Goal: Leave review/rating: Leave review/rating

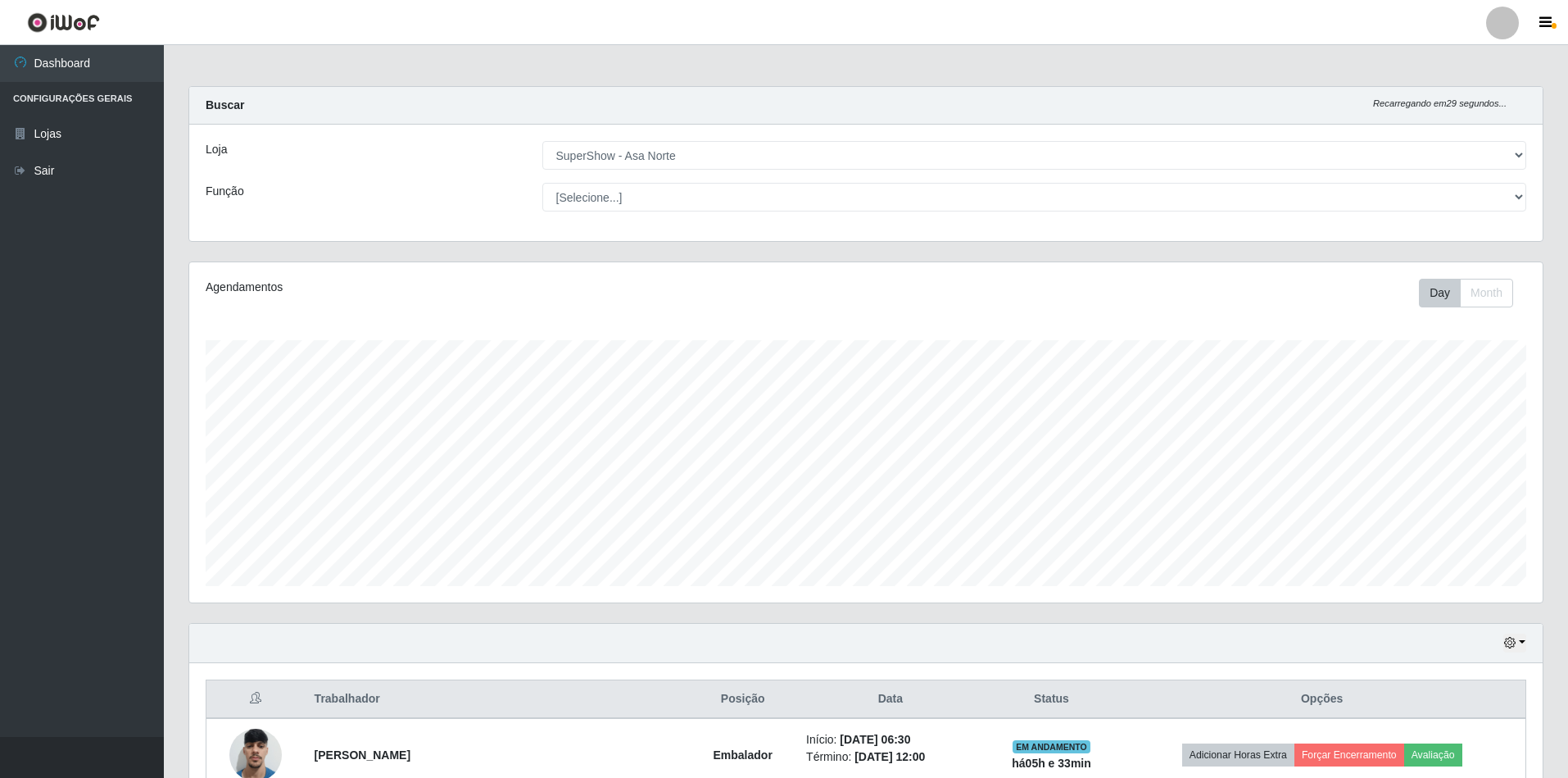
select select "71"
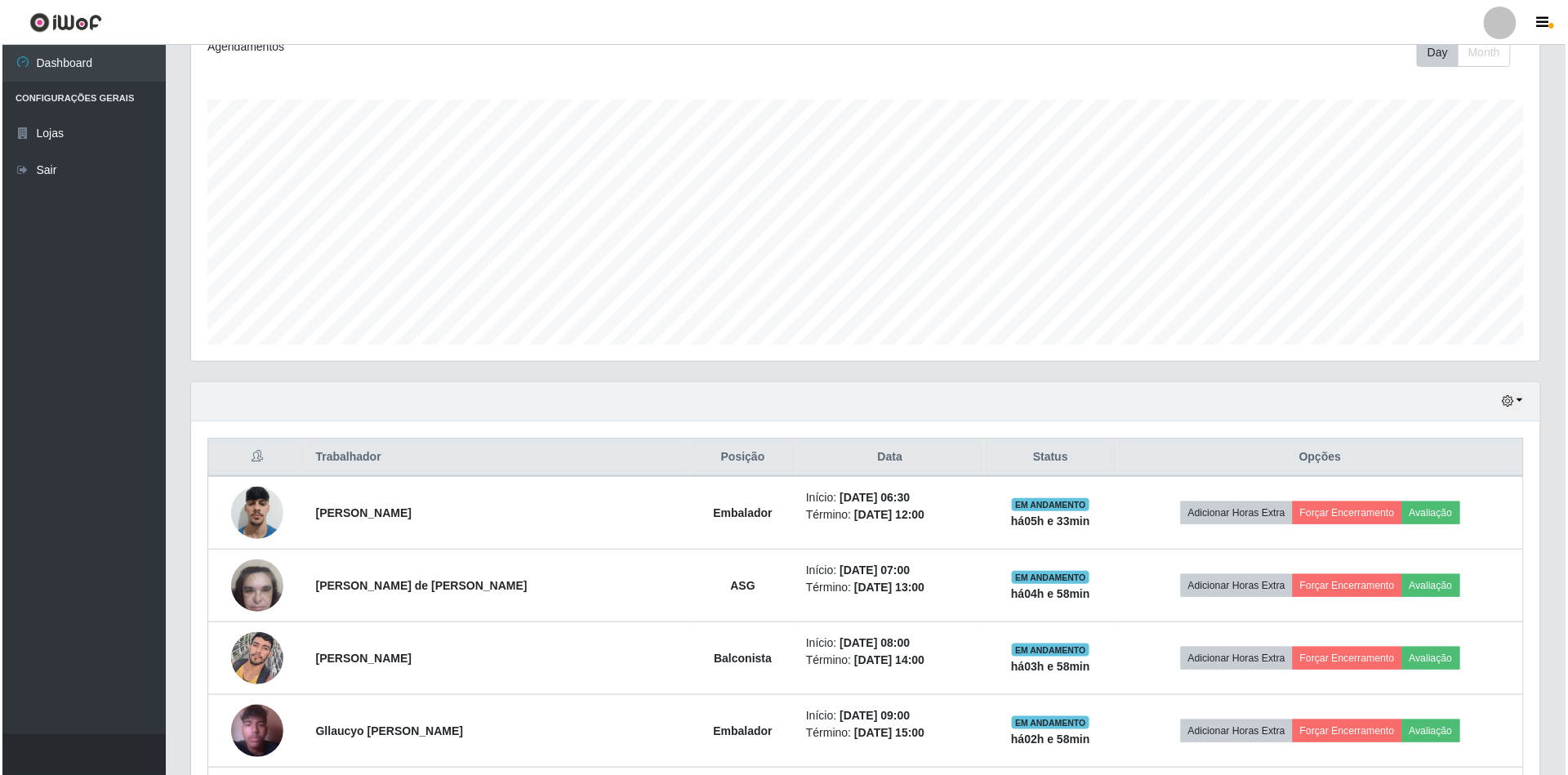
scroll to position [339, 1349]
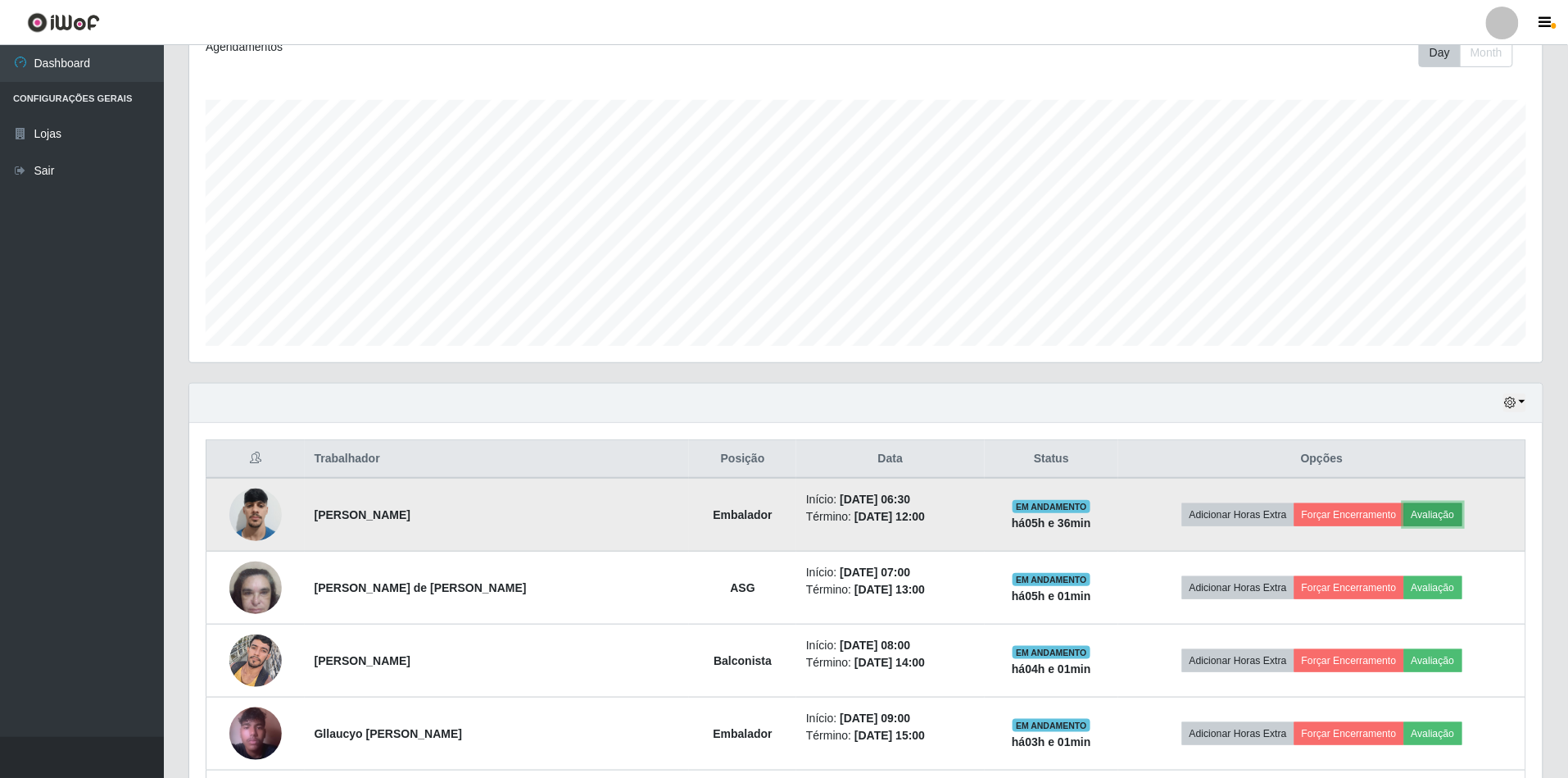
click at [1437, 511] on button "Avaliação" at bounding box center [1433, 515] width 58 height 23
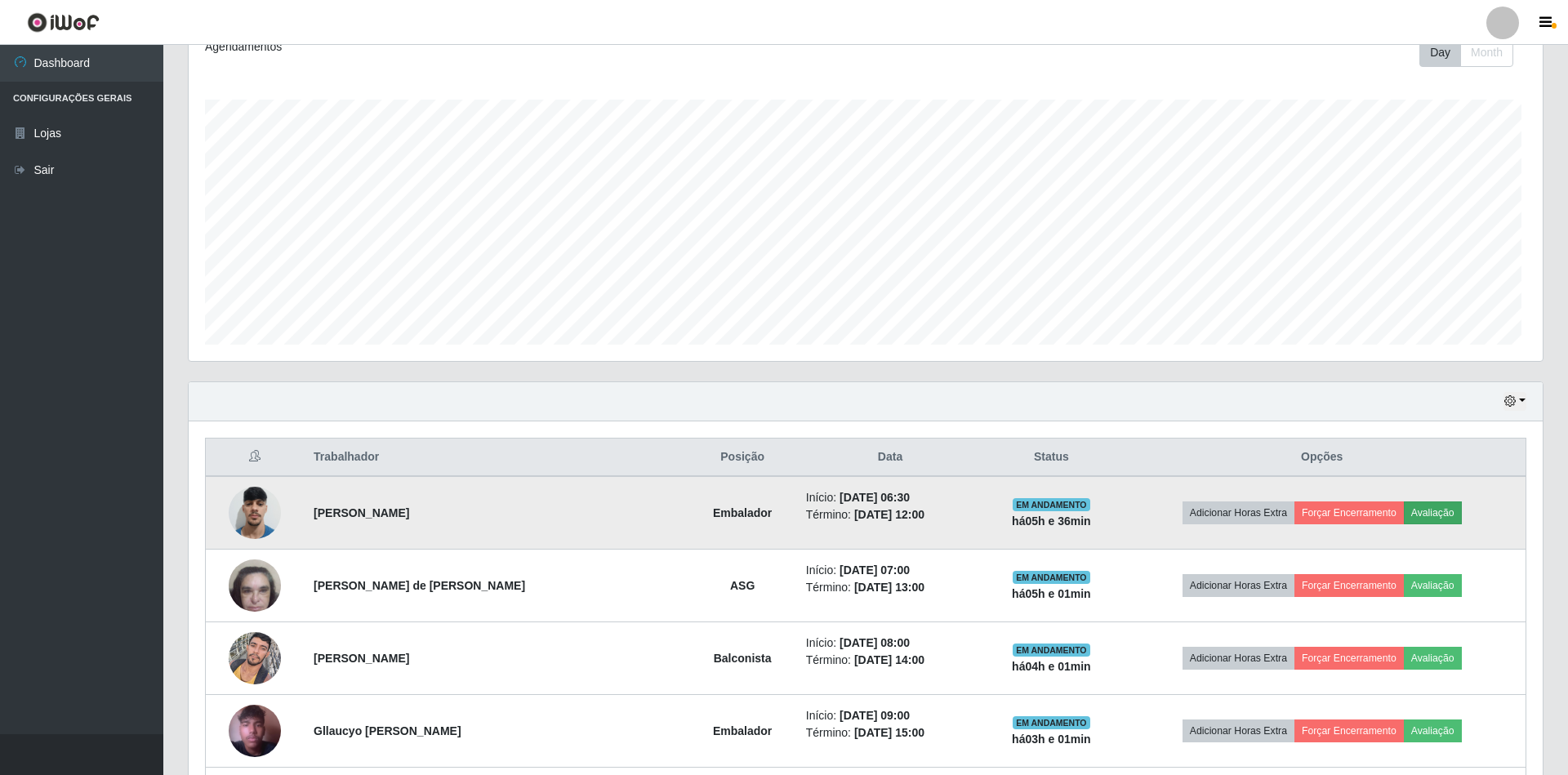
scroll to position [339, 1334]
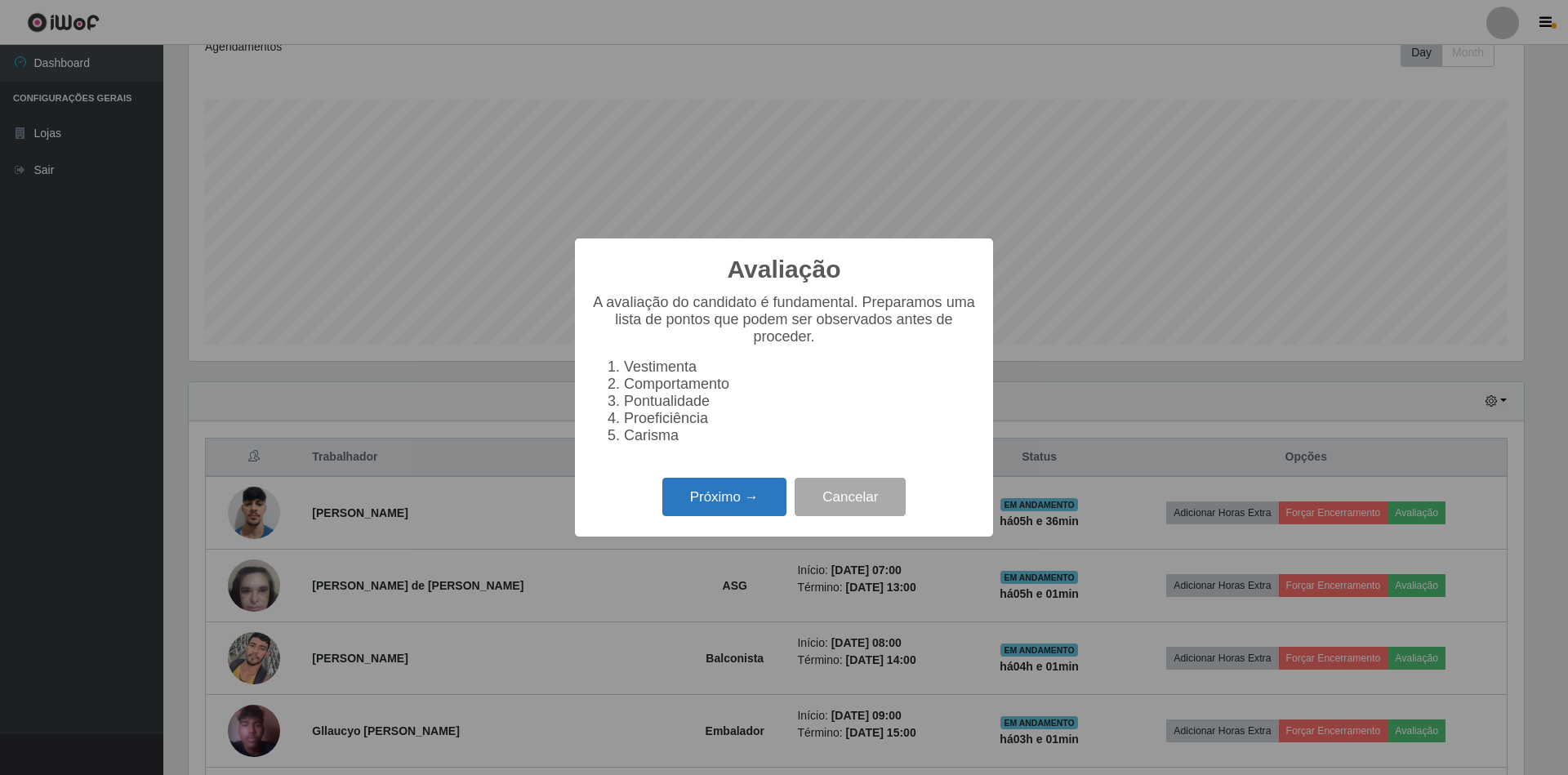
click at [705, 500] on button "Próximo →" at bounding box center [725, 496] width 124 height 38
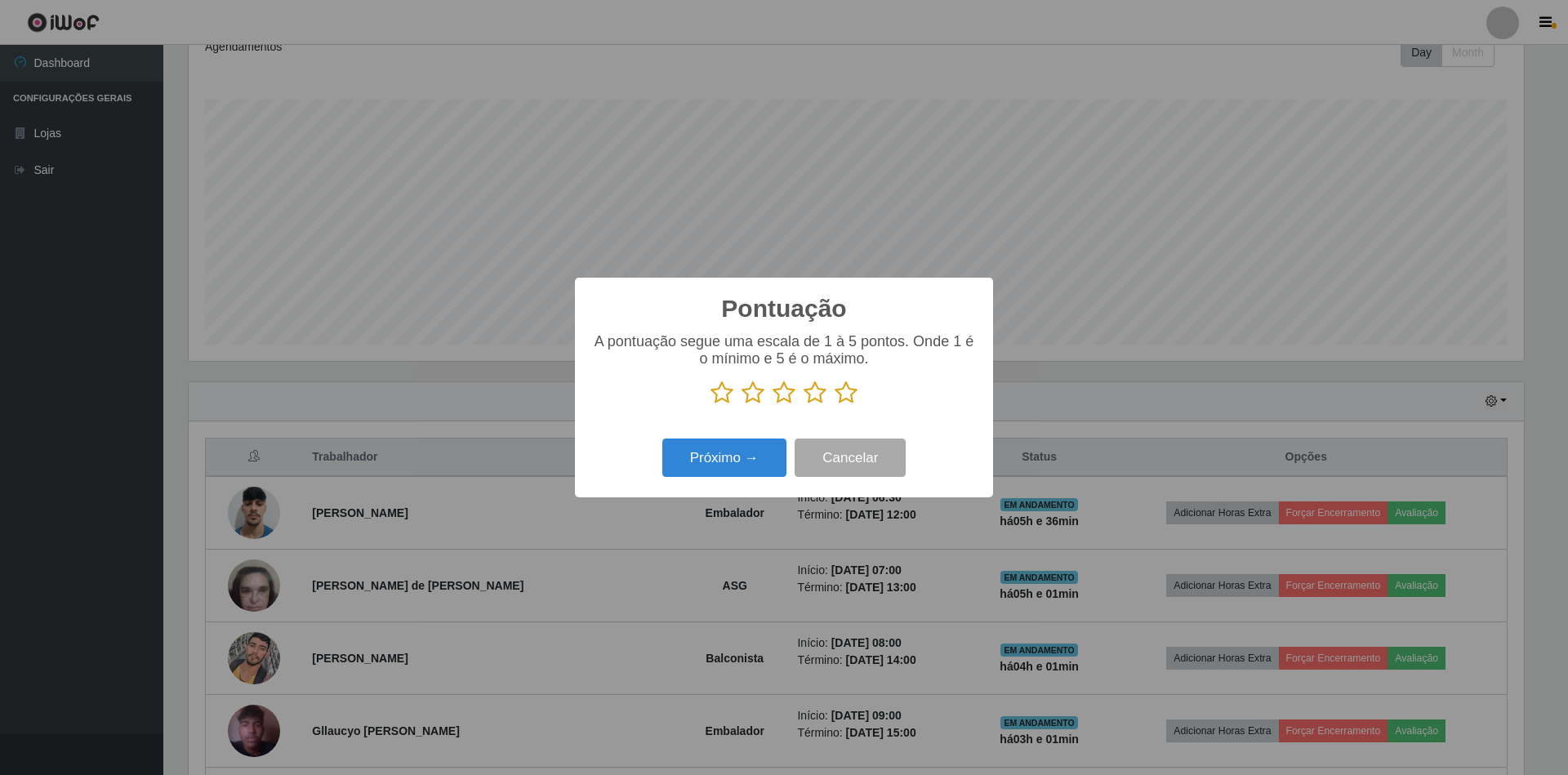
click at [844, 393] on icon at bounding box center [846, 393] width 23 height 25
click at [834, 405] on input "radio" at bounding box center [834, 405] width 0 height 0
click at [759, 462] on button "Próximo →" at bounding box center [725, 457] width 124 height 38
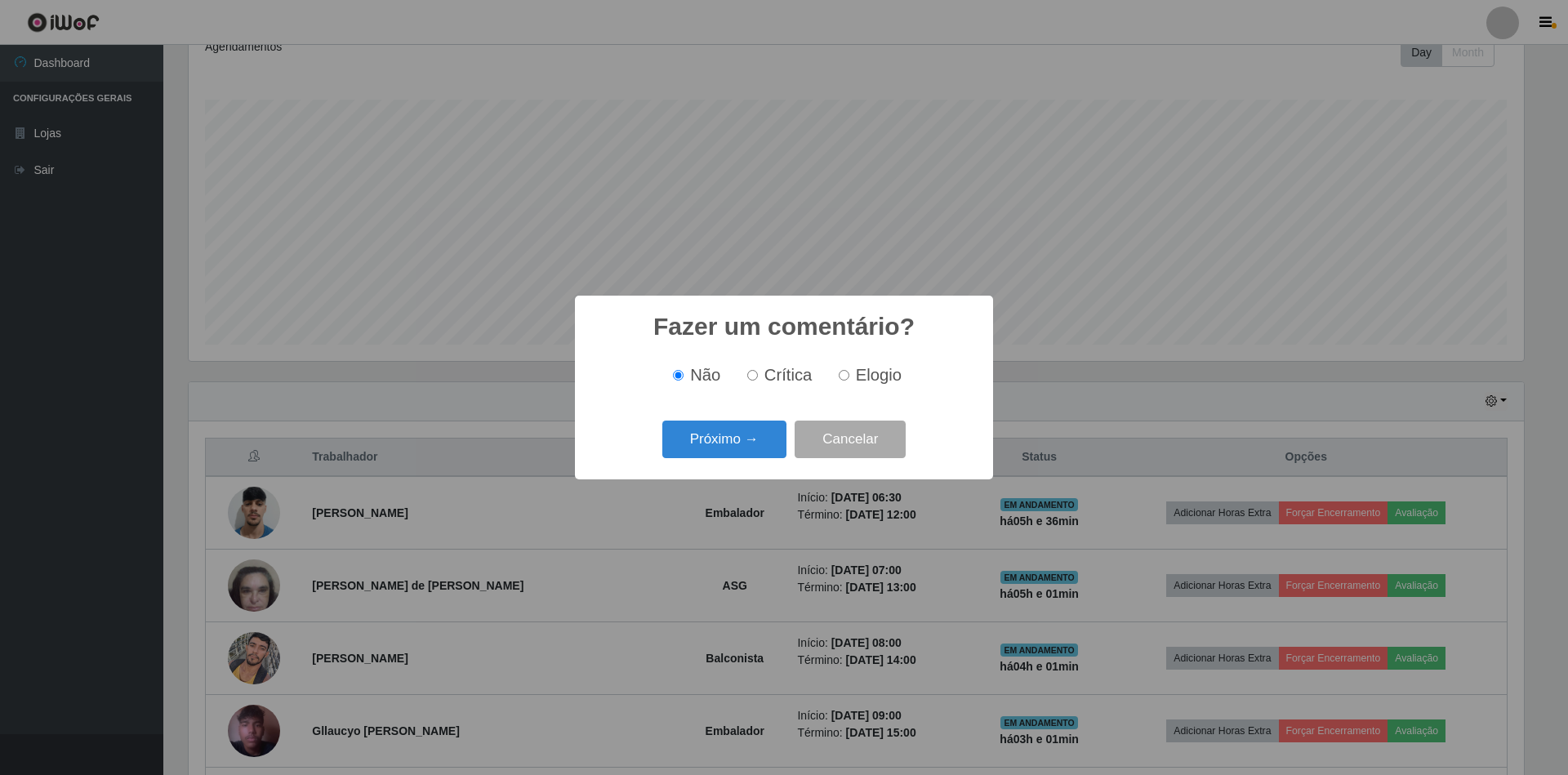
click at [841, 374] on input "Elogio" at bounding box center [844, 376] width 11 height 11
radio input "true"
click at [734, 438] on button "Próximo →" at bounding box center [725, 439] width 124 height 38
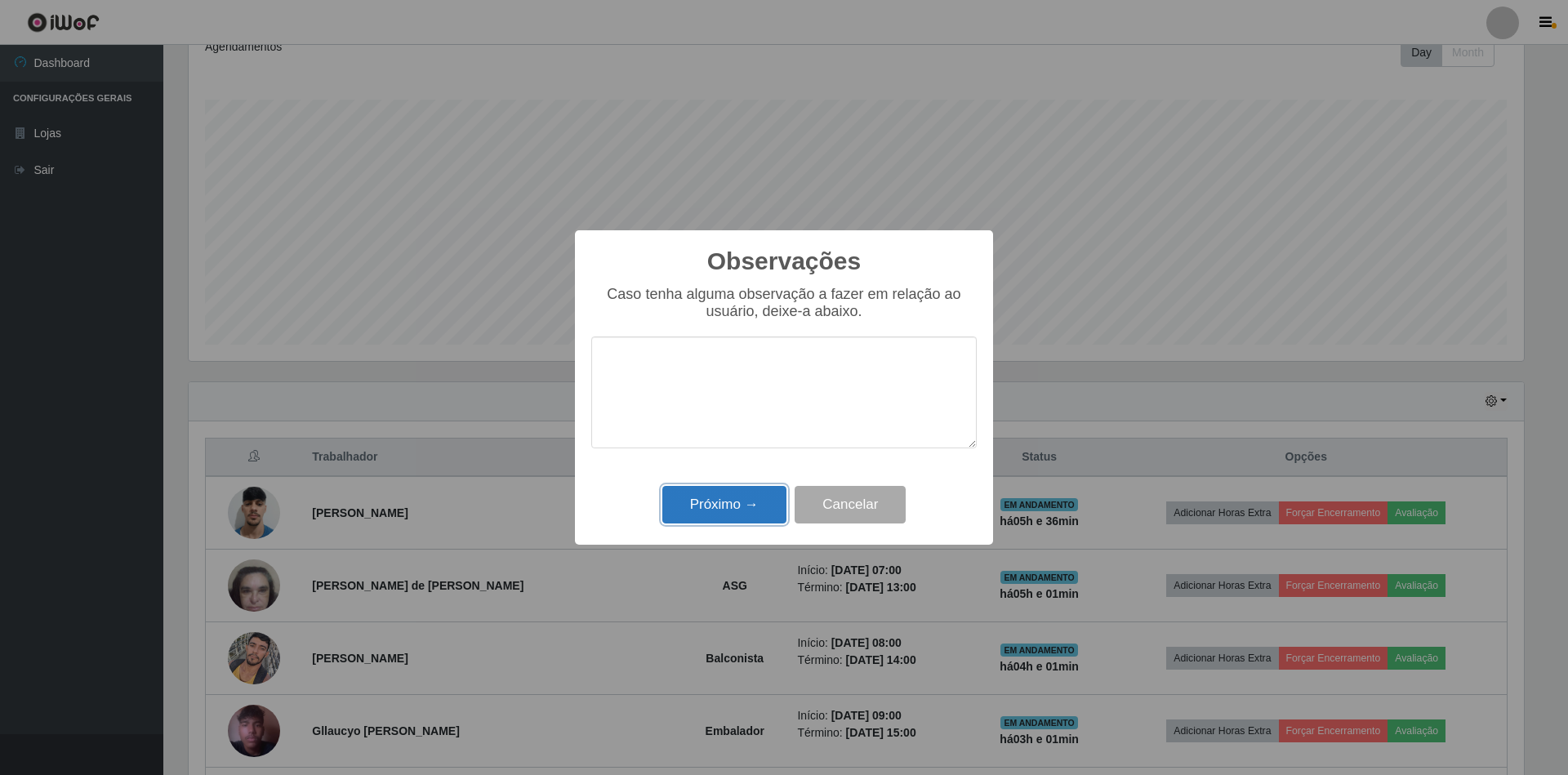
click at [719, 504] on button "Próximo →" at bounding box center [725, 504] width 124 height 38
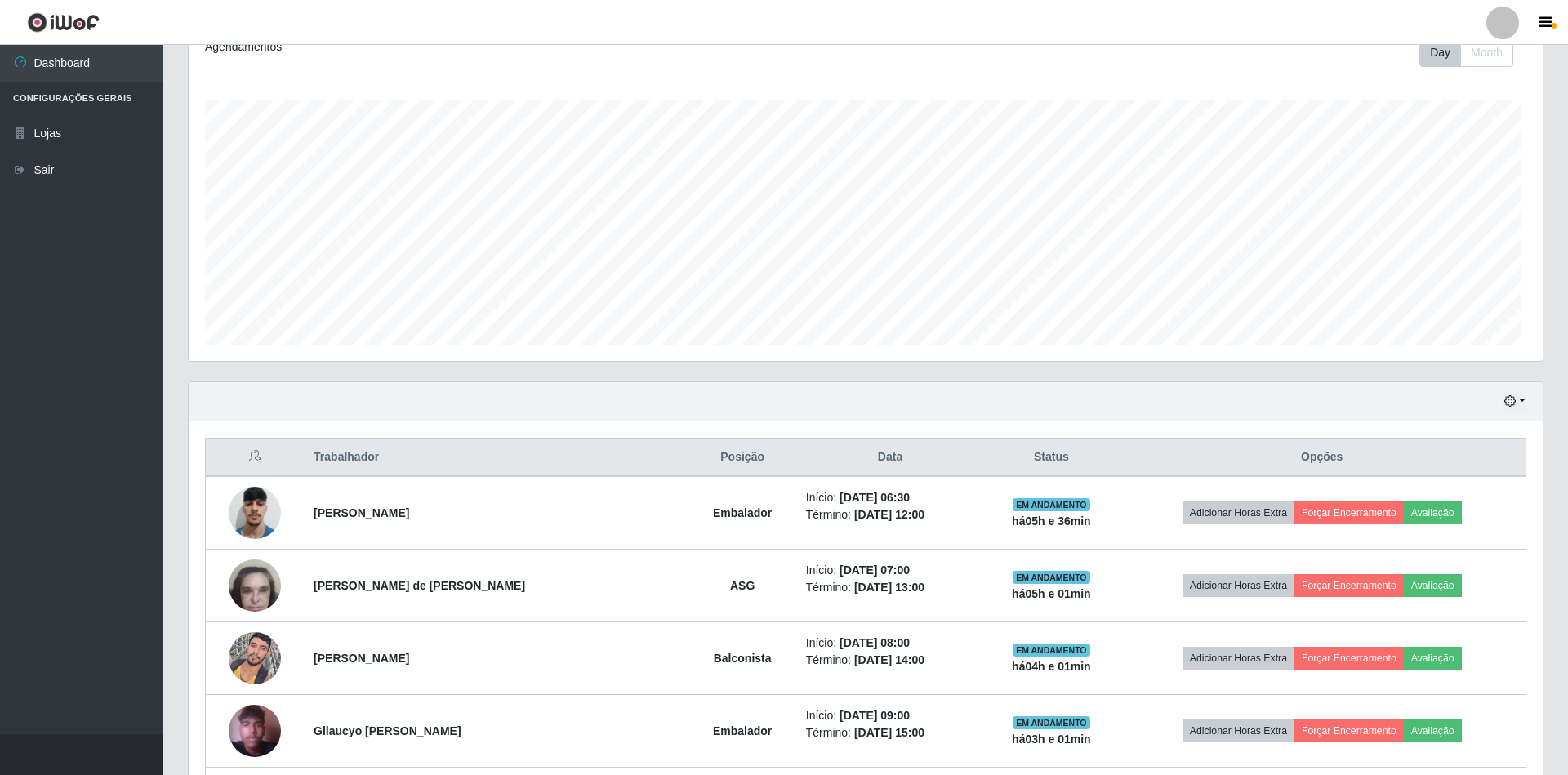
scroll to position [339, 1349]
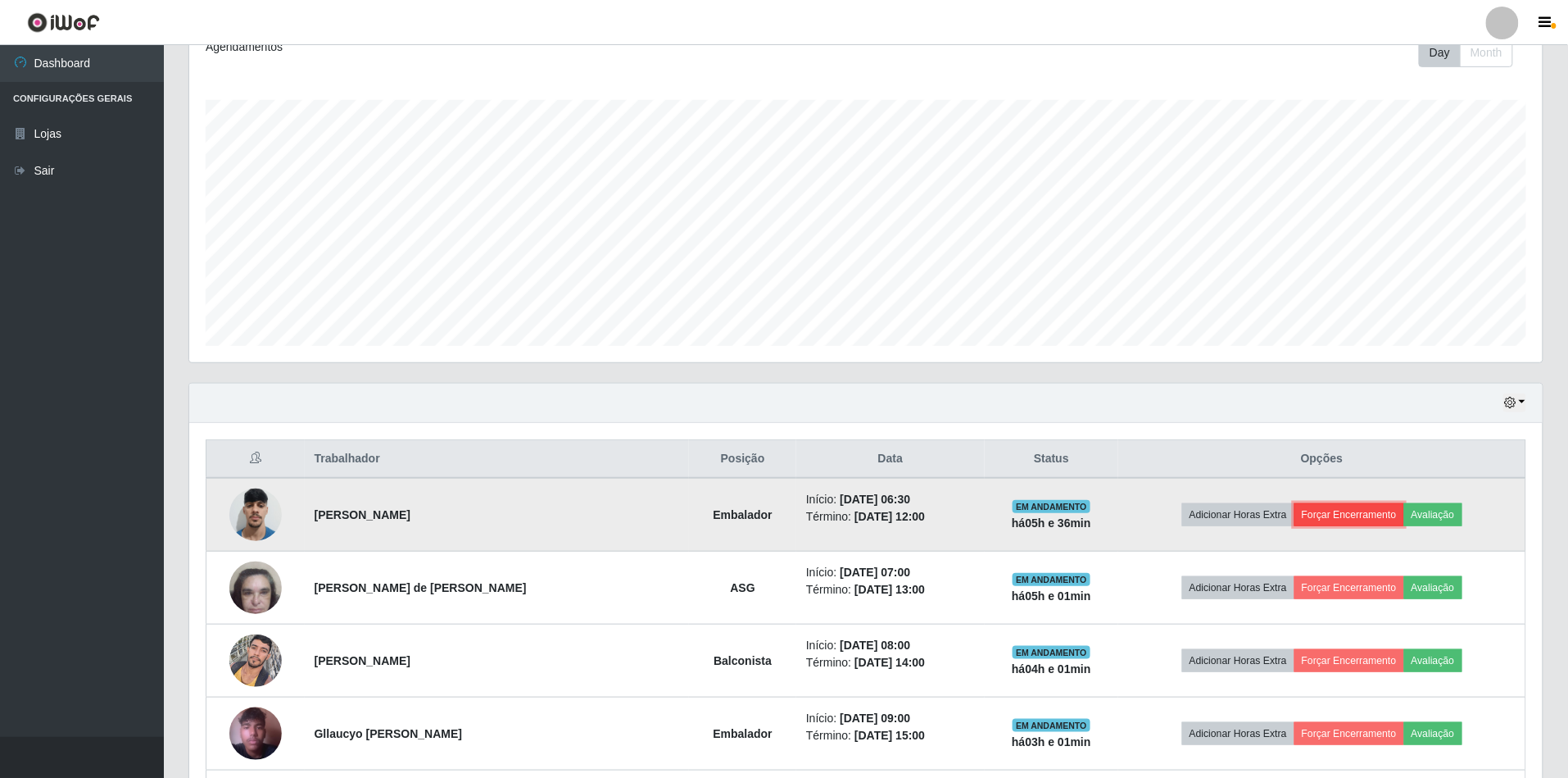
click at [1324, 517] on button "Forçar Encerramento" at bounding box center [1349, 515] width 110 height 23
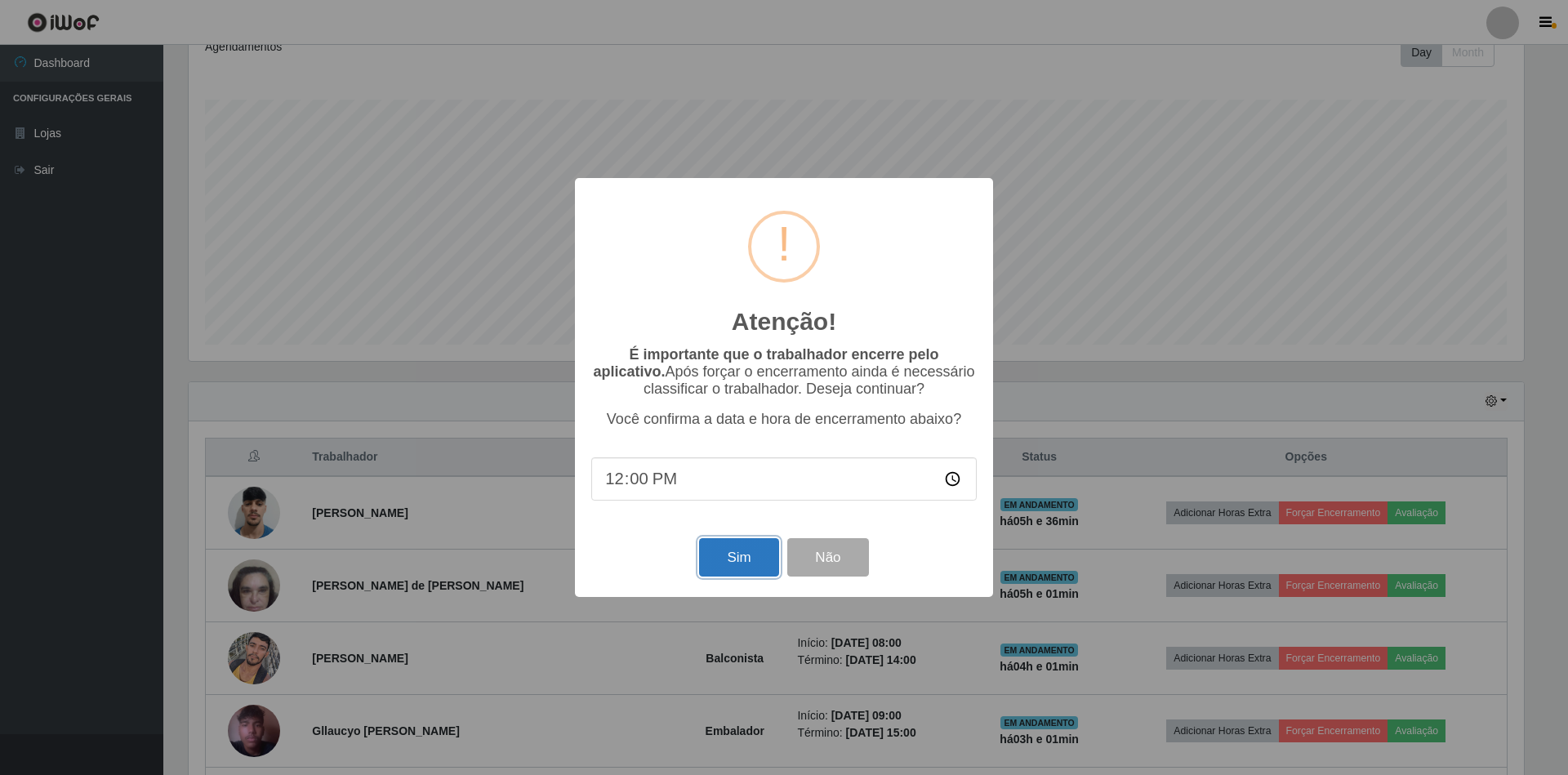
click at [740, 566] on button "Sim" at bounding box center [738, 556] width 79 height 38
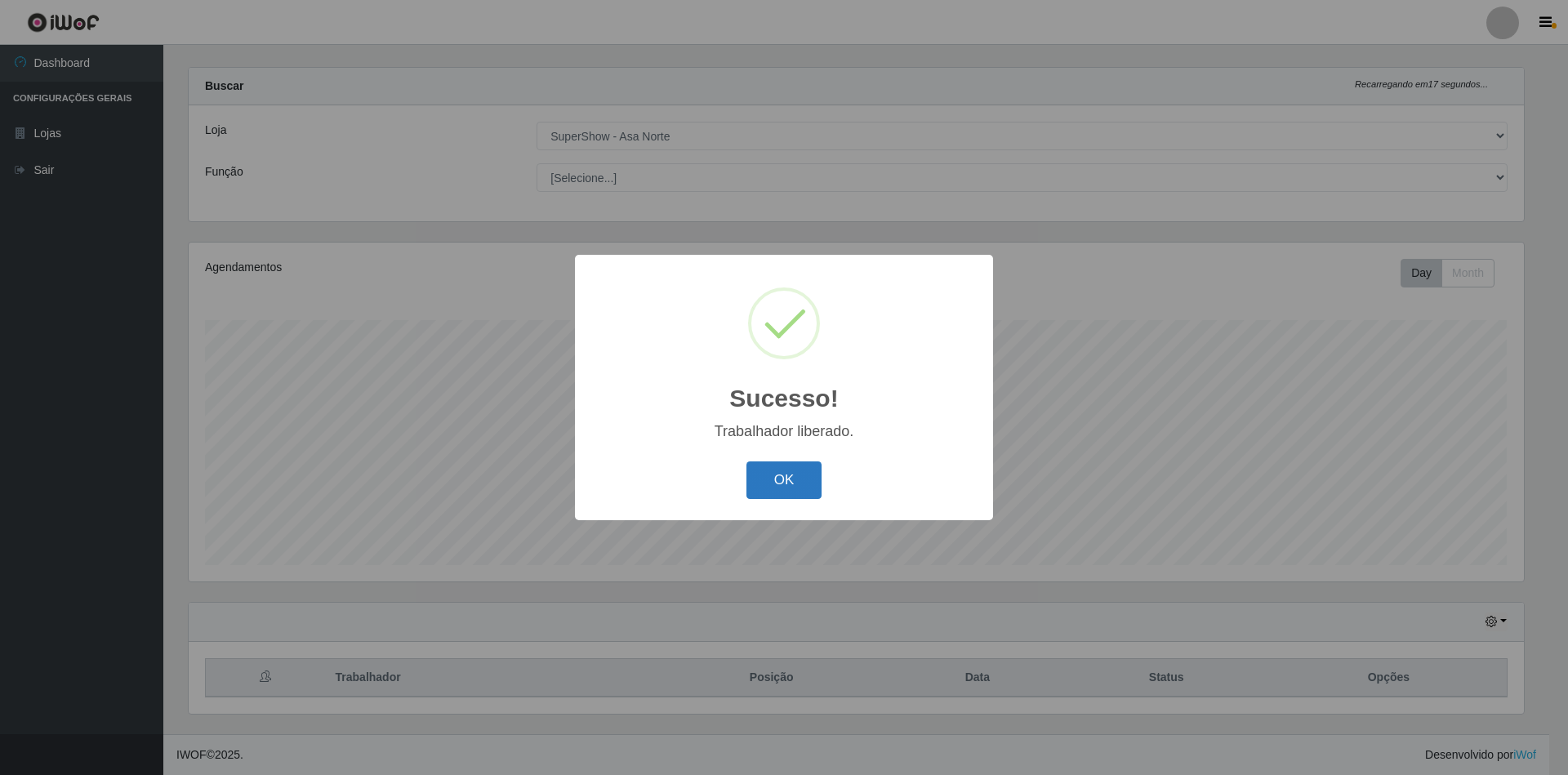
click at [808, 488] on button "OK" at bounding box center [784, 480] width 76 height 38
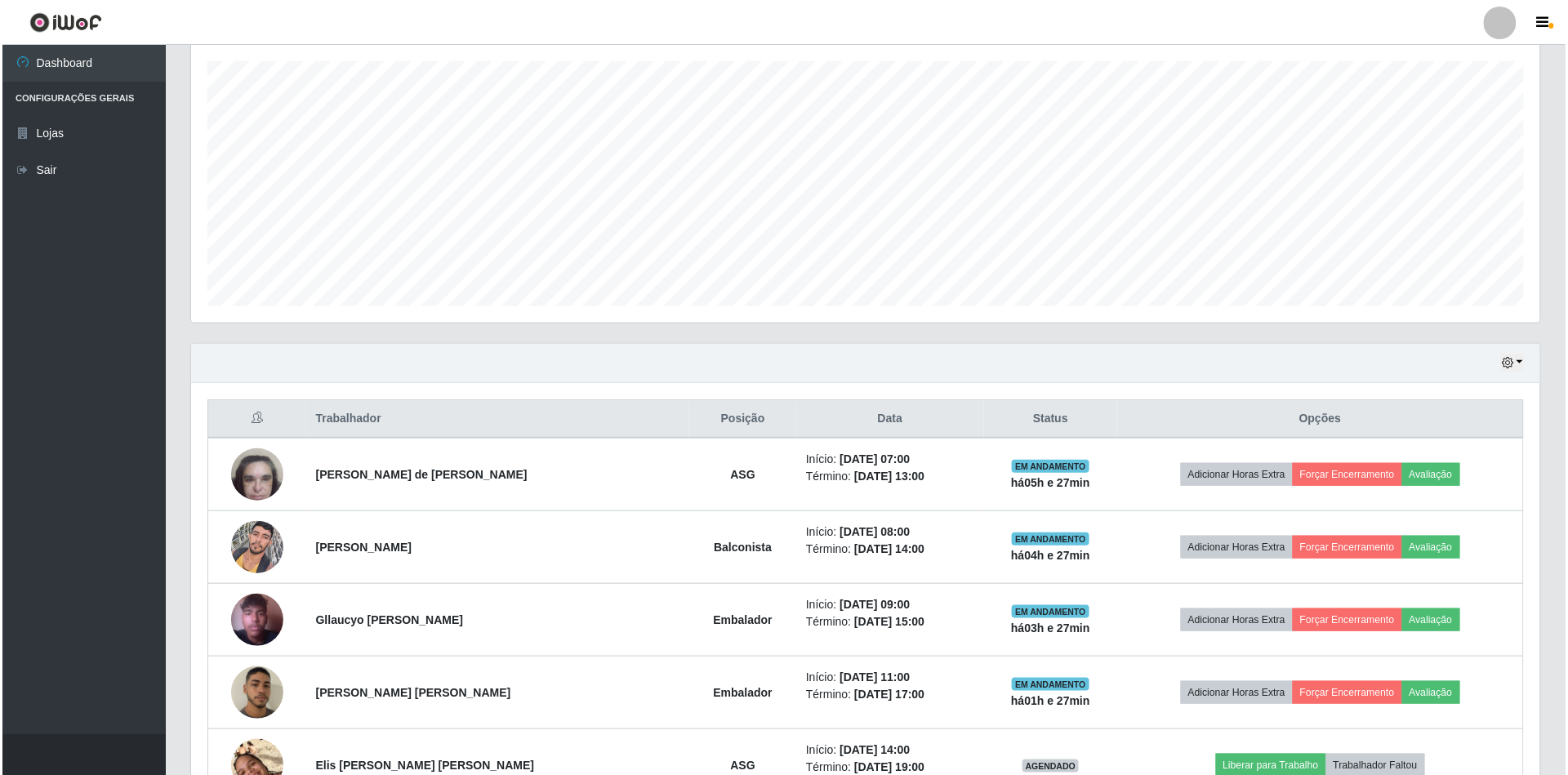
scroll to position [348, 0]
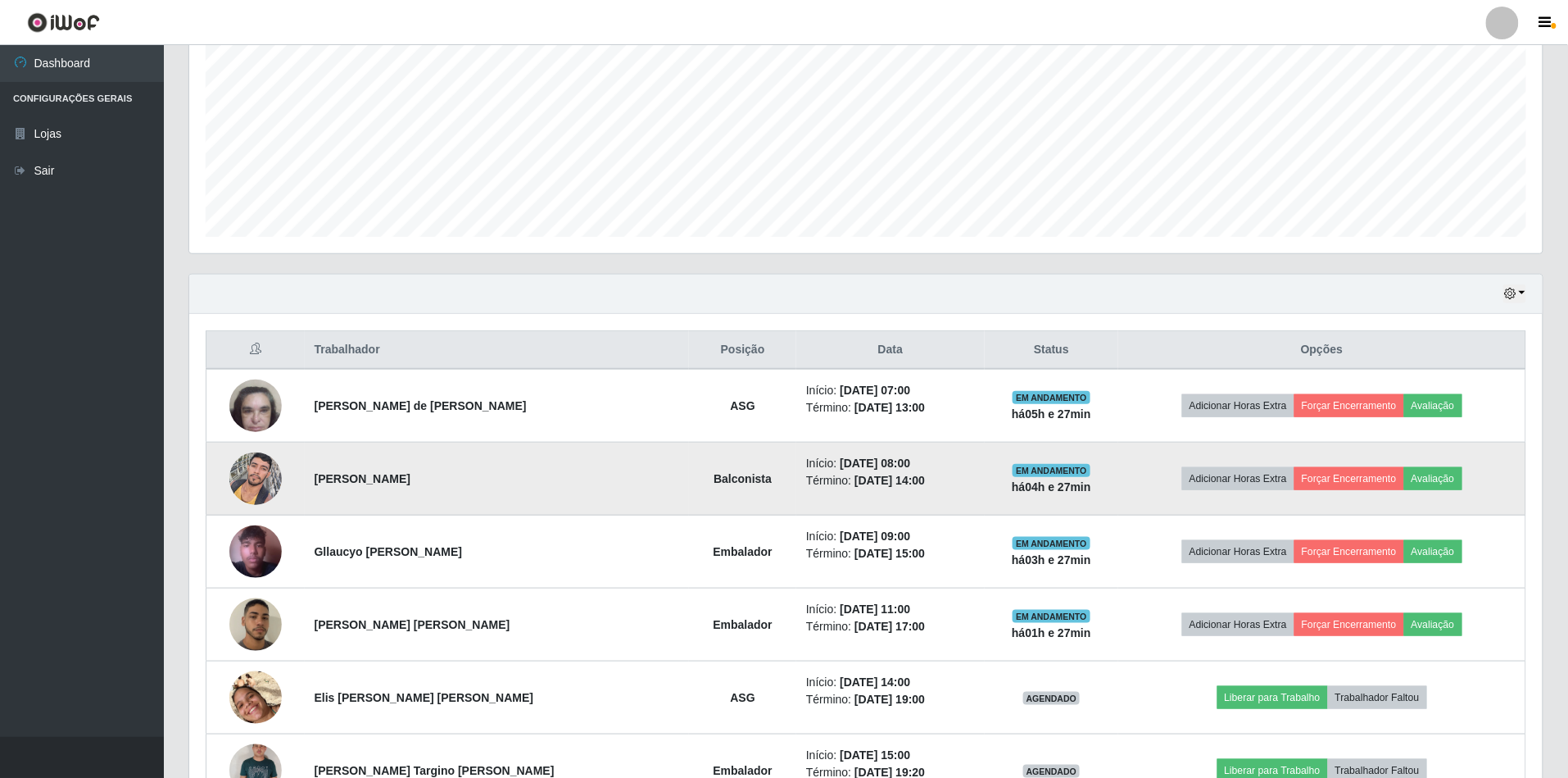
click at [267, 466] on img at bounding box center [255, 478] width 52 height 69
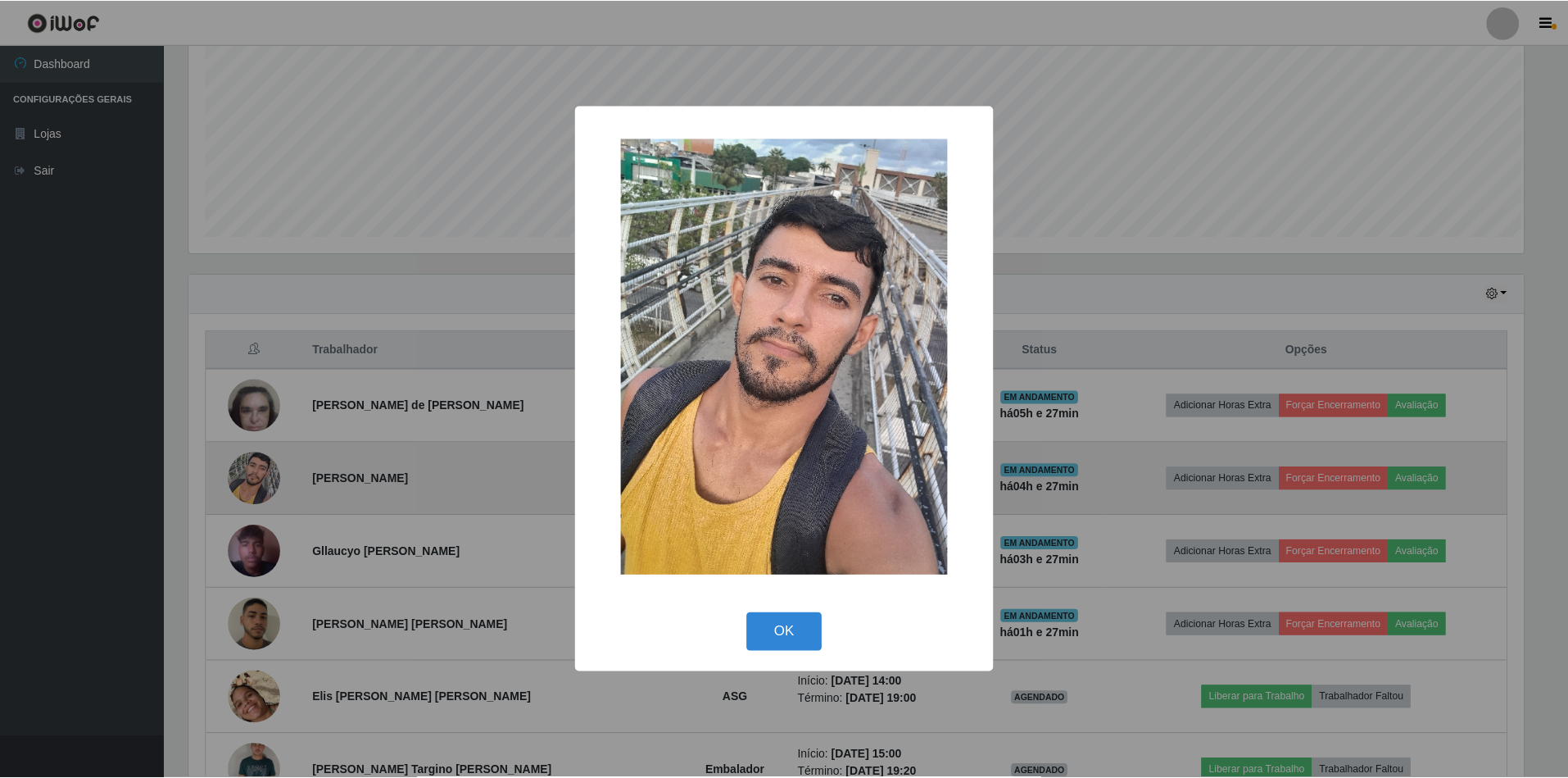
scroll to position [341, 1339]
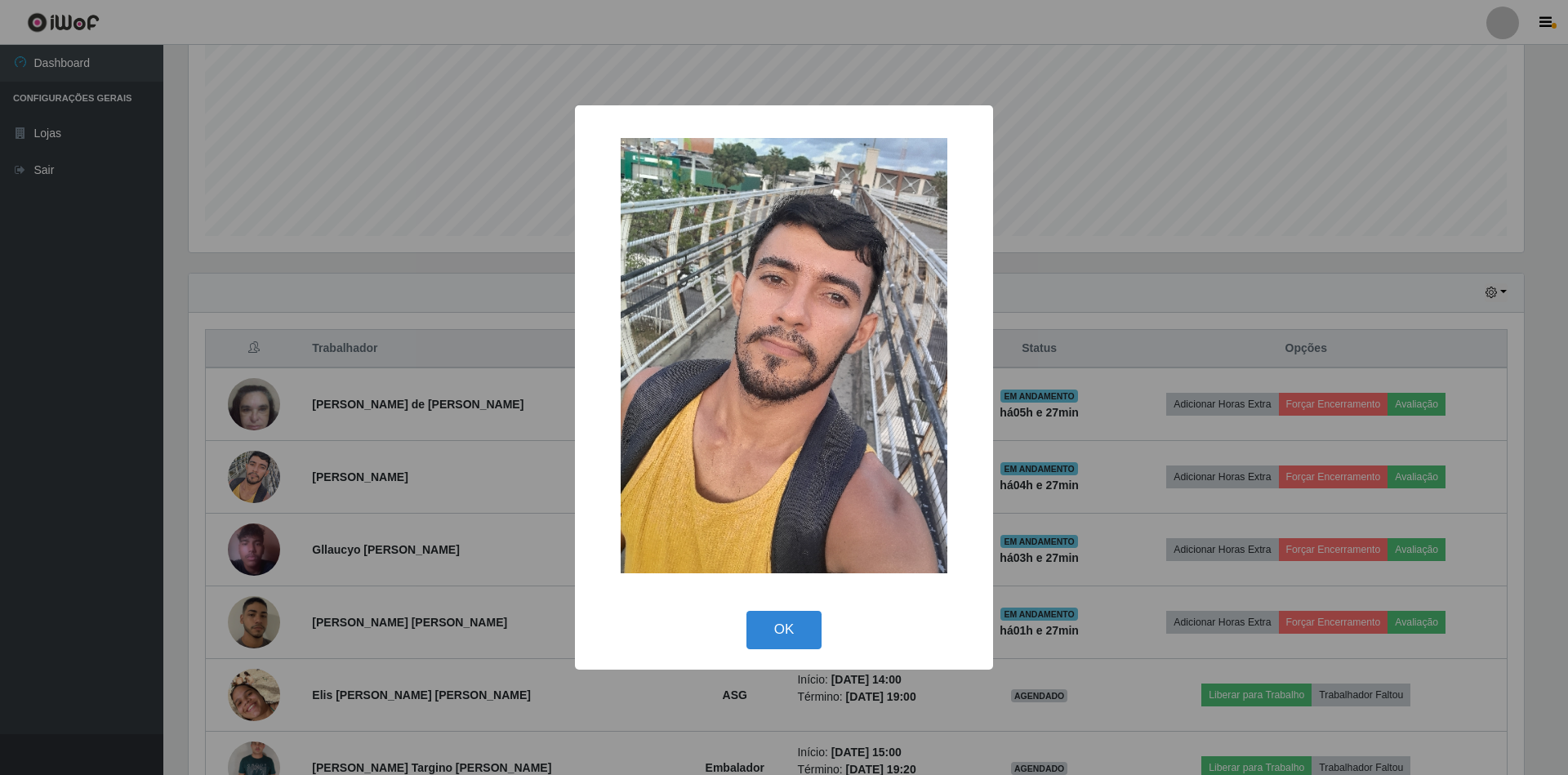
click at [418, 245] on div "× OK Cancel" at bounding box center [784, 387] width 1568 height 775
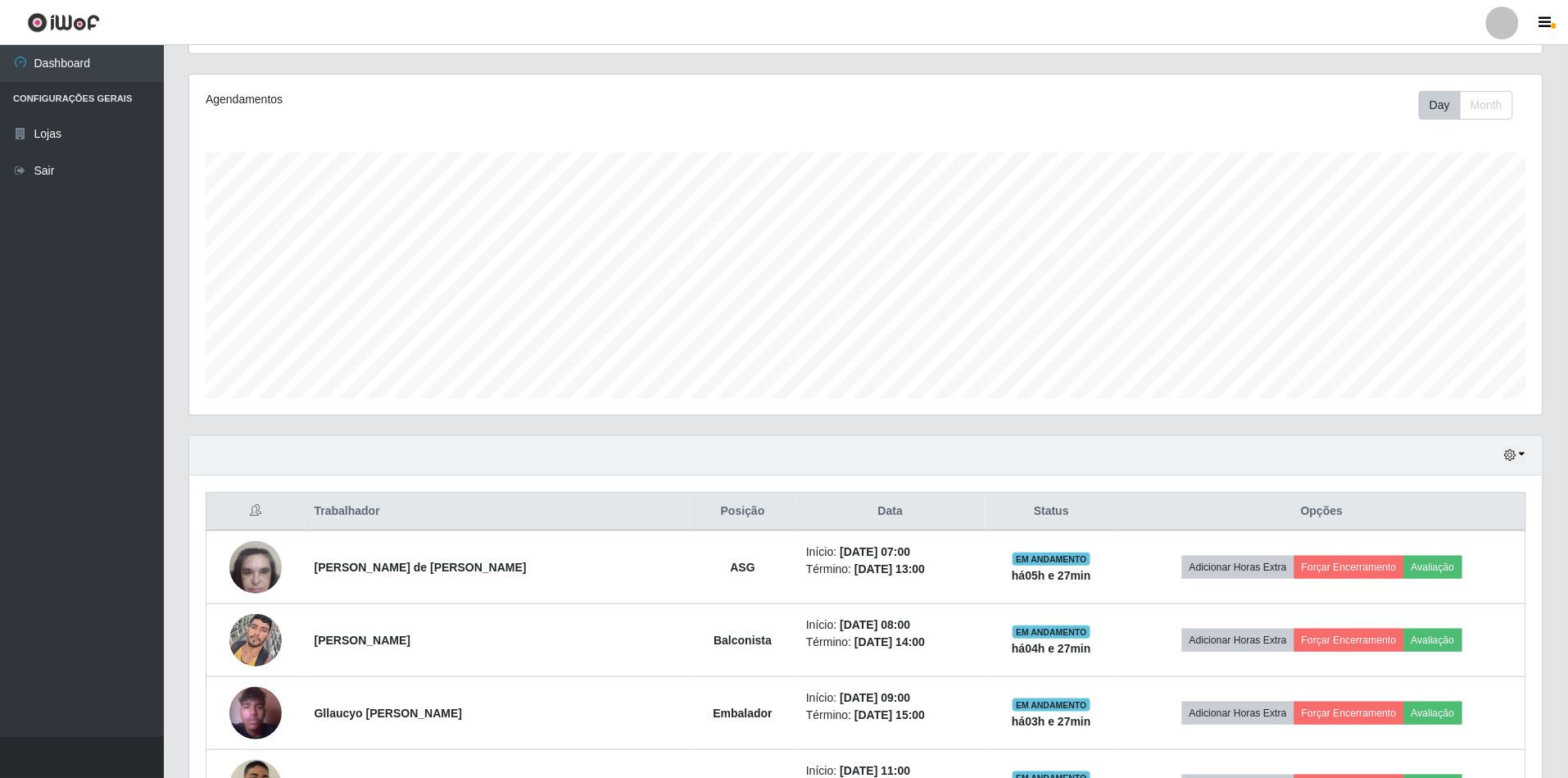
scroll to position [218, 0]
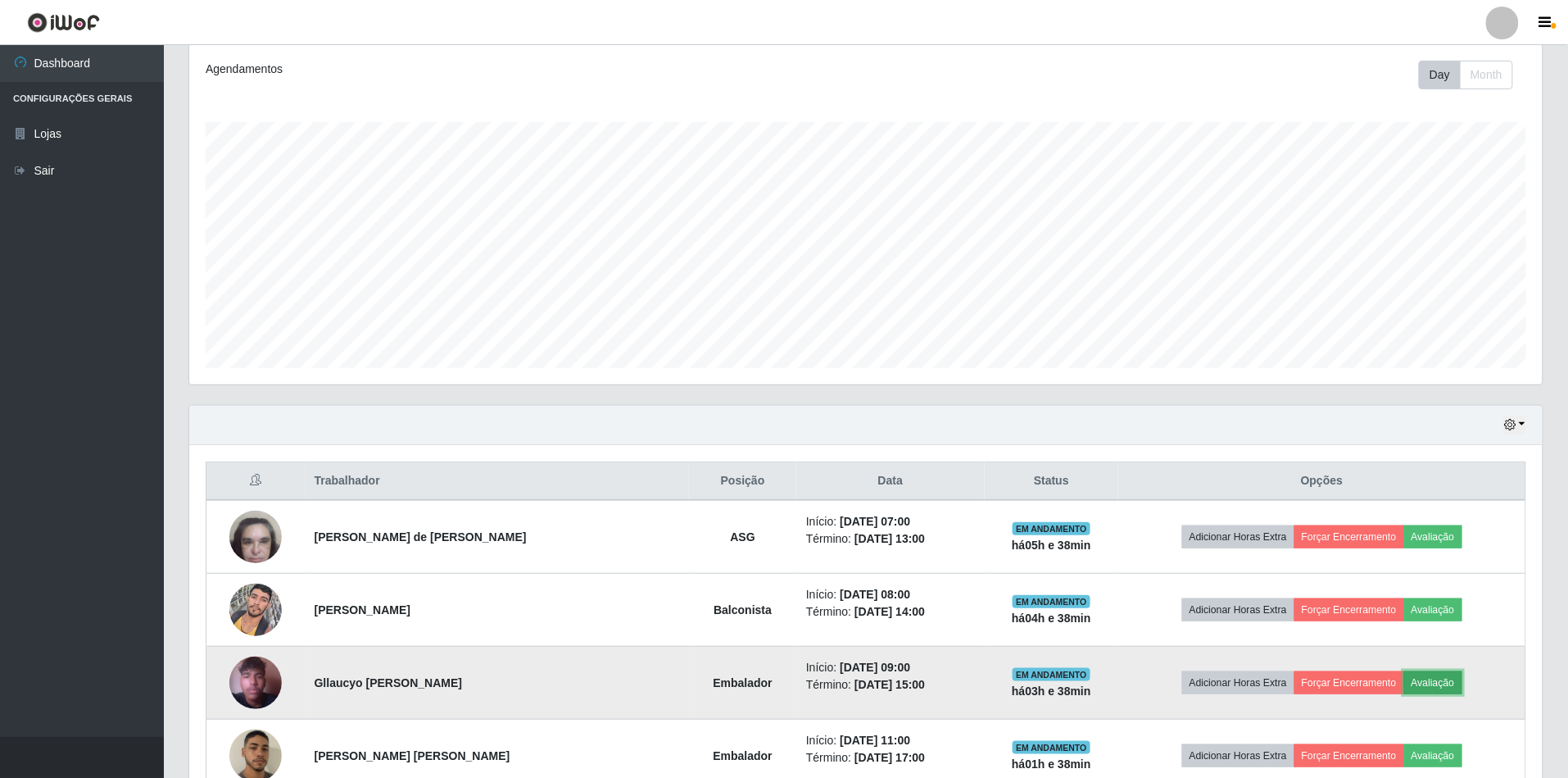
click at [1453, 682] on button "Avaliação" at bounding box center [1433, 683] width 58 height 23
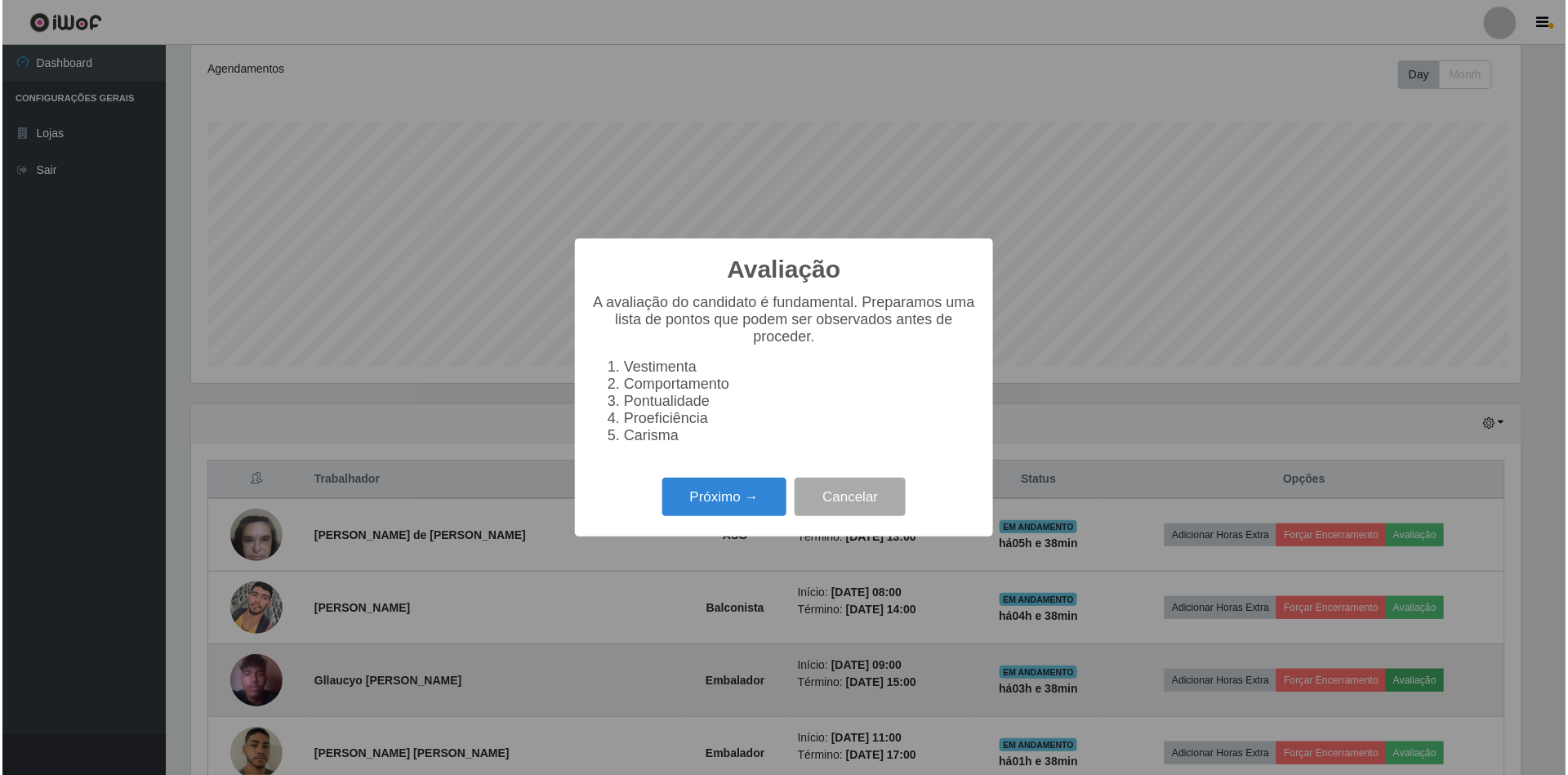
scroll to position [339, 1334]
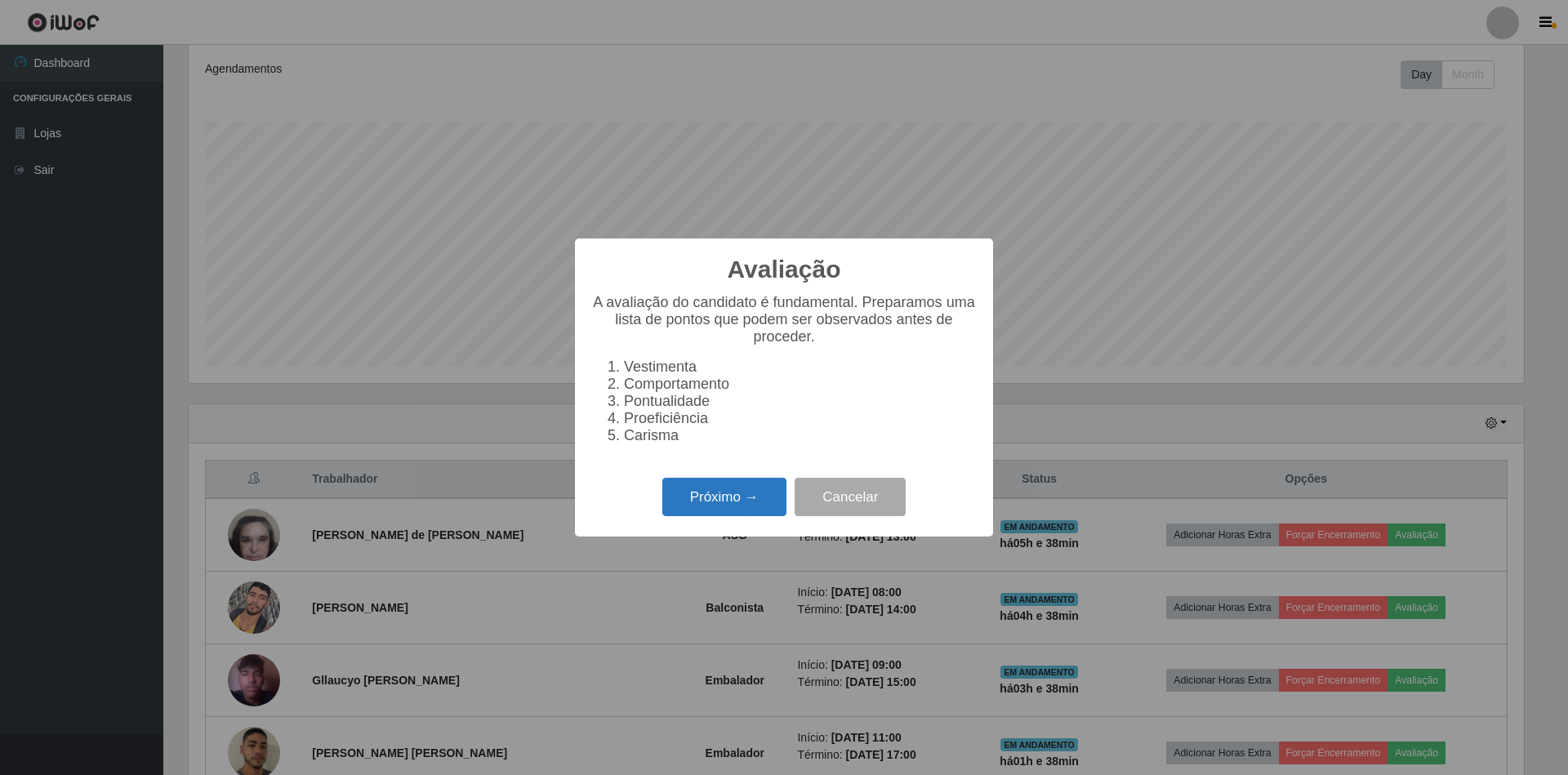
click at [716, 498] on button "Próximo →" at bounding box center [725, 496] width 124 height 38
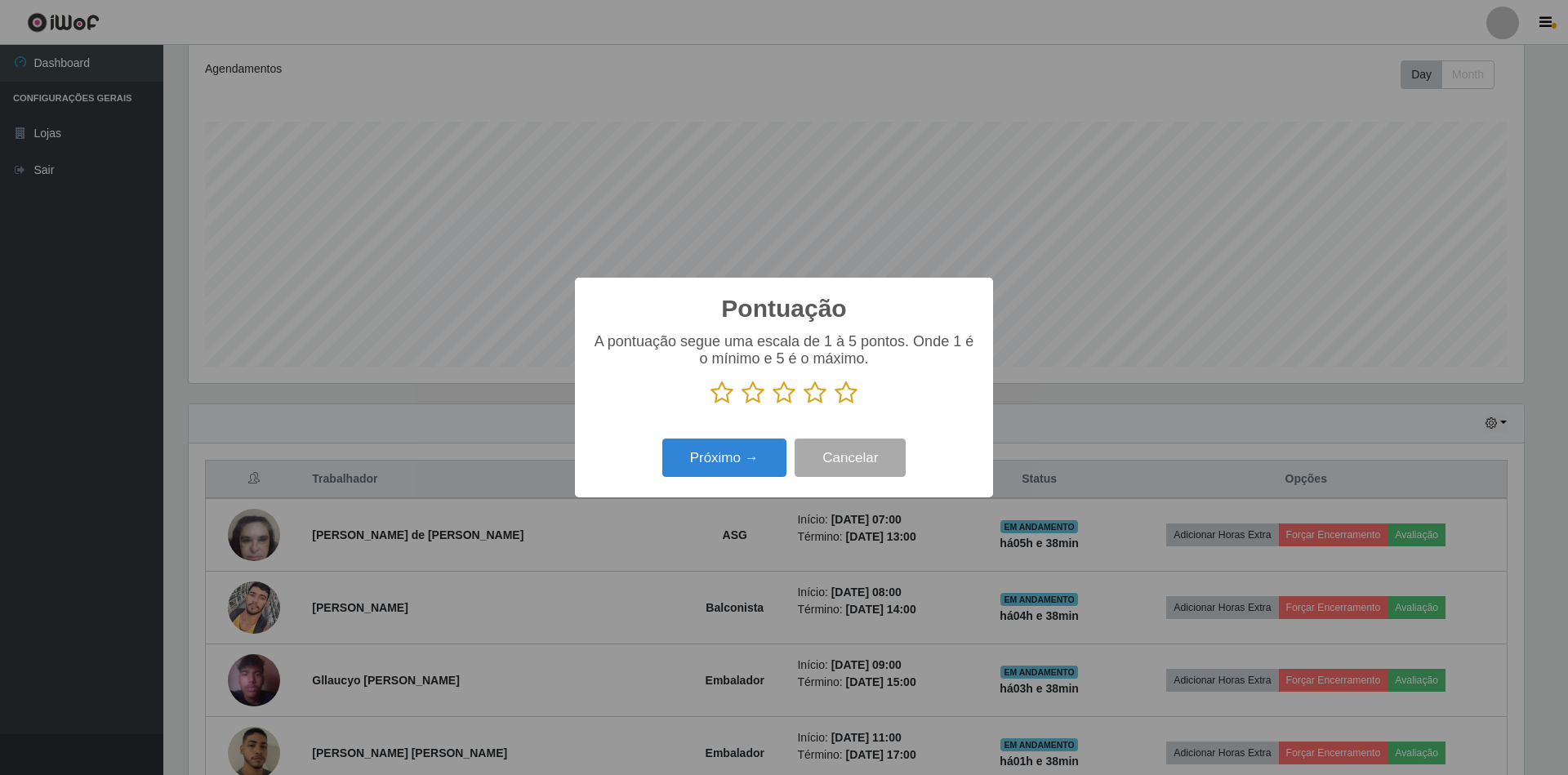
scroll to position [816053, 815206]
click at [848, 384] on icon at bounding box center [846, 393] width 23 height 25
click at [834, 405] on input "radio" at bounding box center [834, 405] width 0 height 0
click at [749, 453] on button "Próximo →" at bounding box center [725, 457] width 124 height 38
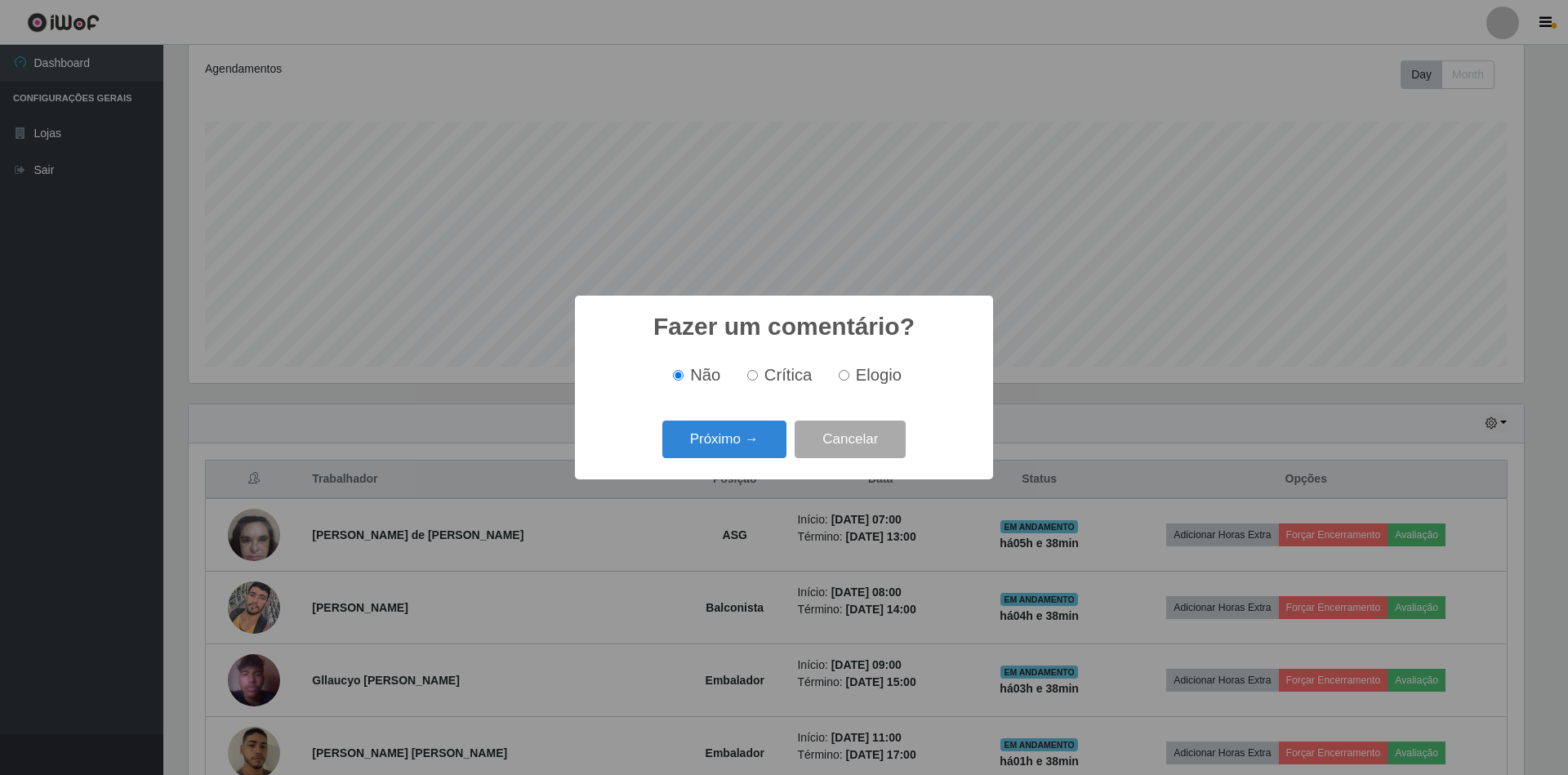
click at [843, 373] on input "Elogio" at bounding box center [844, 376] width 11 height 11
radio input "true"
click at [746, 435] on button "Próximo →" at bounding box center [725, 439] width 124 height 38
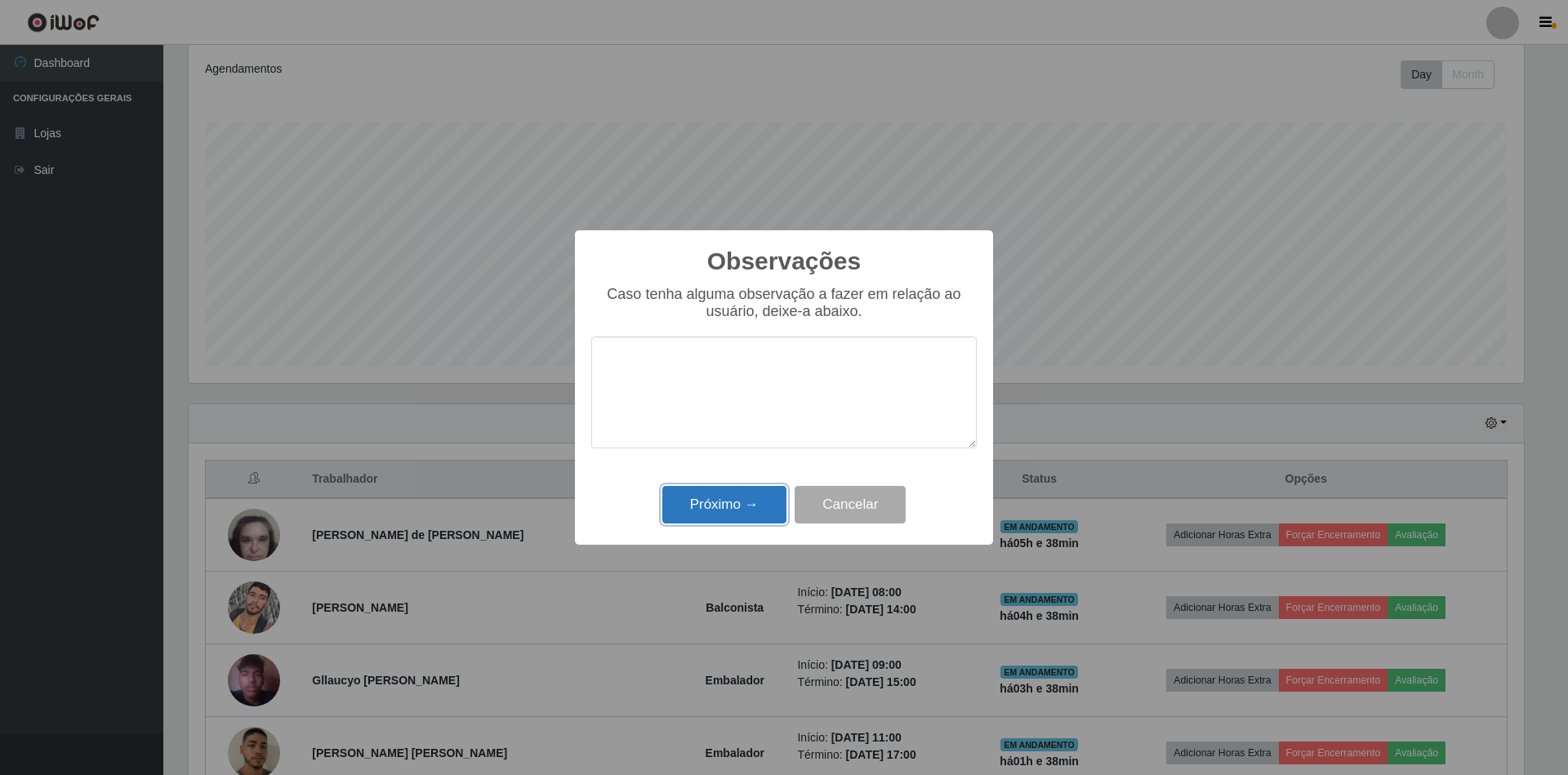
click at [725, 506] on button "Próximo →" at bounding box center [725, 504] width 124 height 38
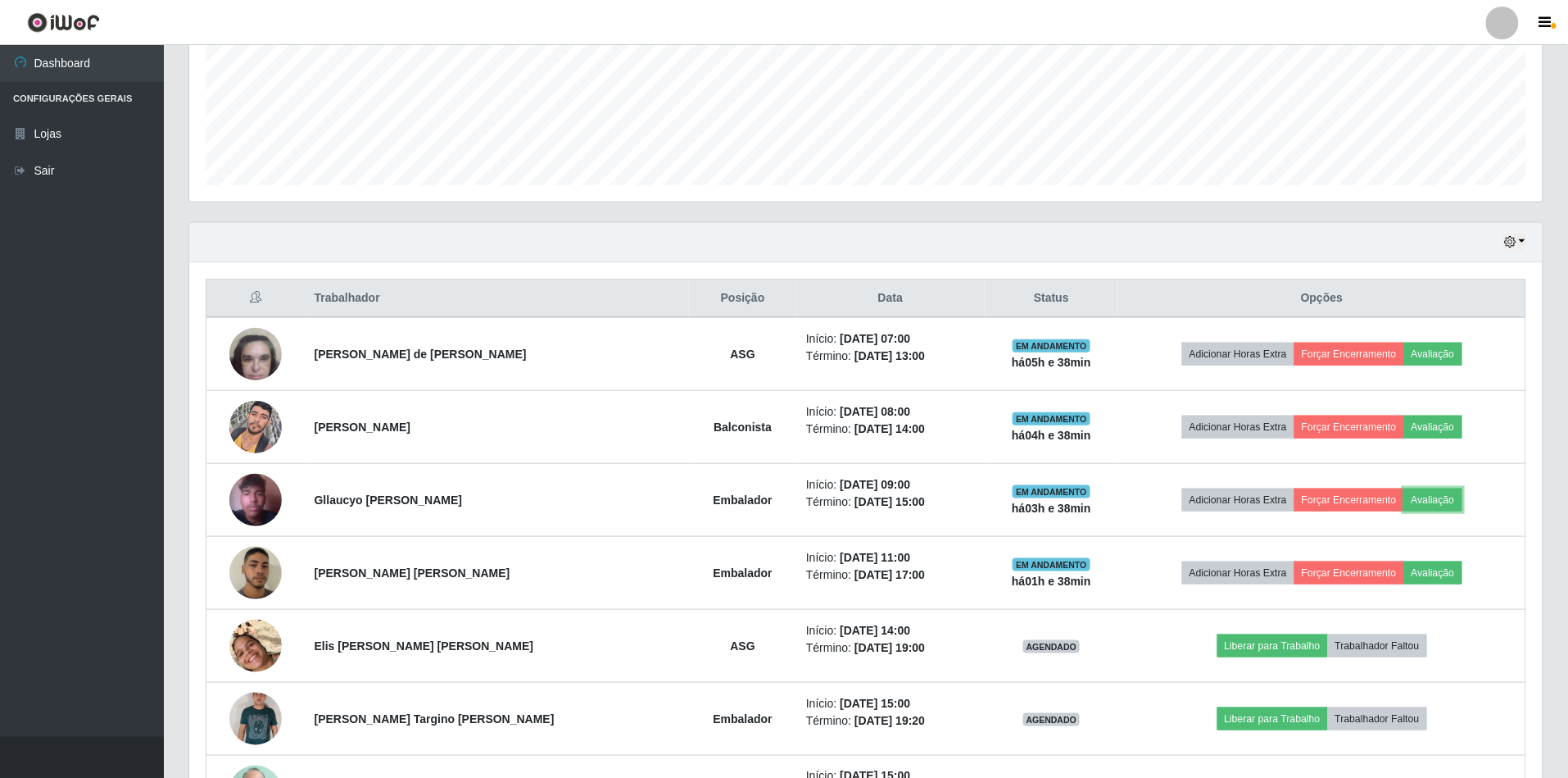
scroll to position [437, 0]
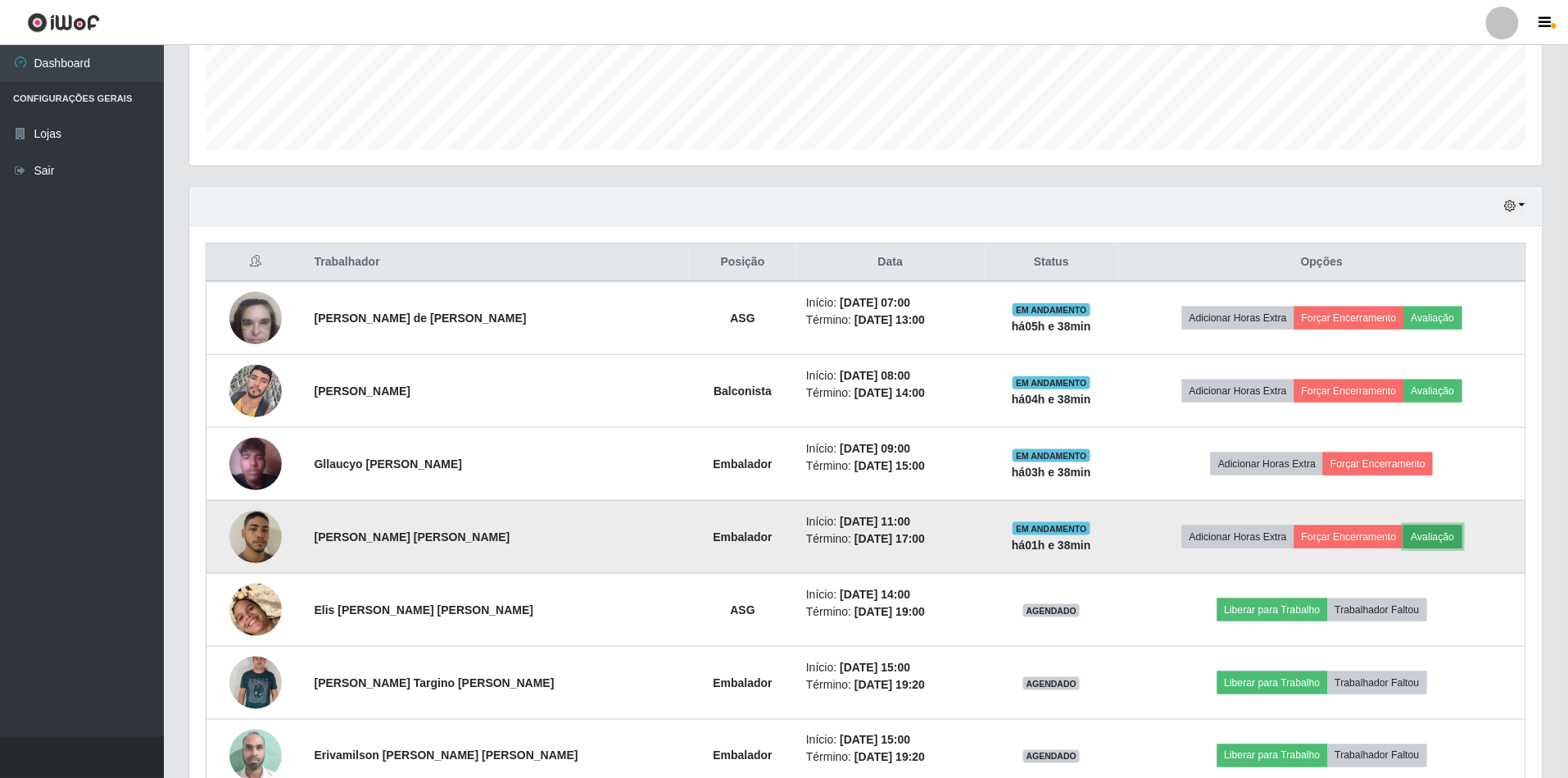
click at [1436, 539] on button "Avaliação" at bounding box center [1433, 537] width 58 height 23
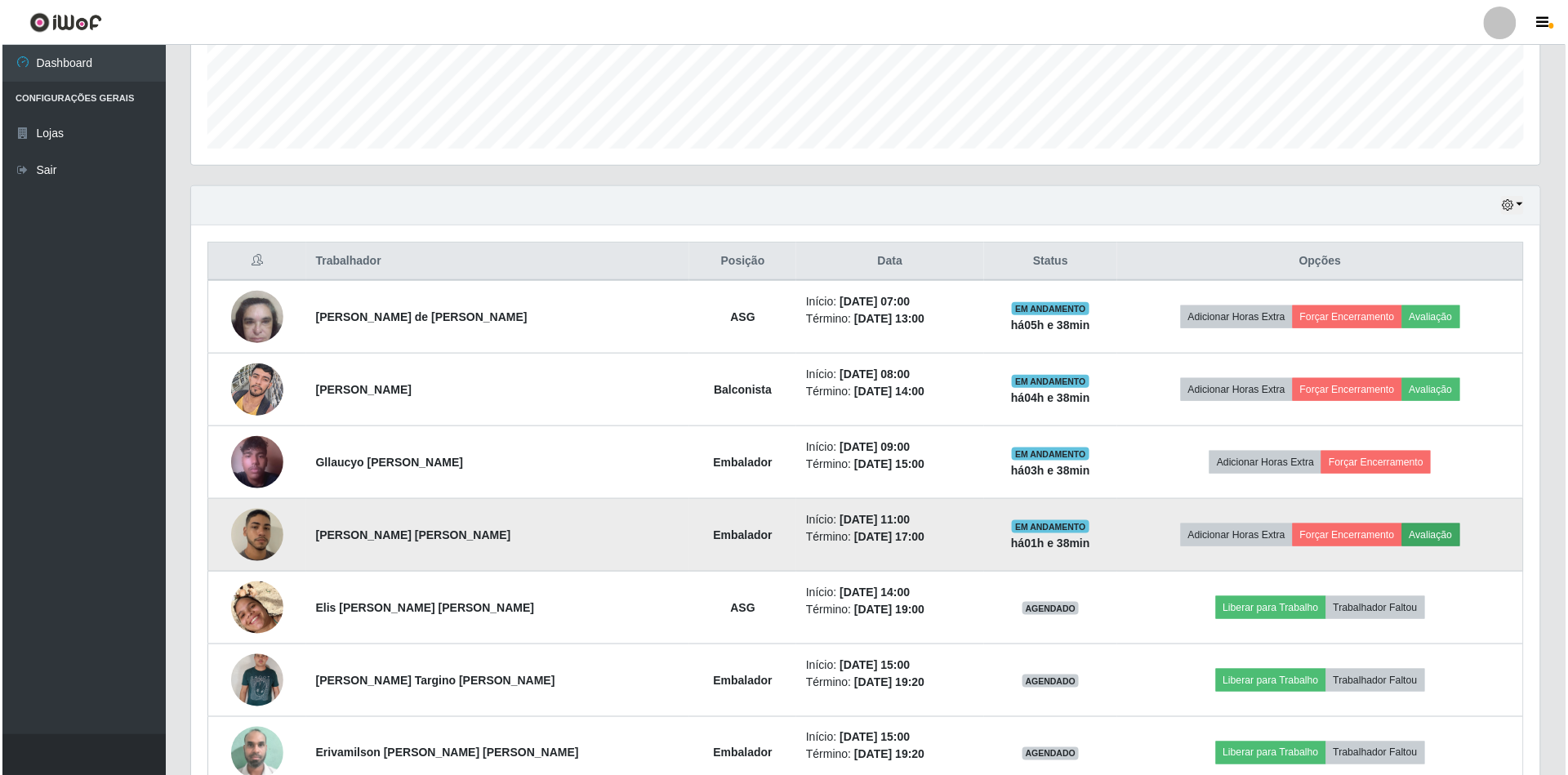
scroll to position [339, 1334]
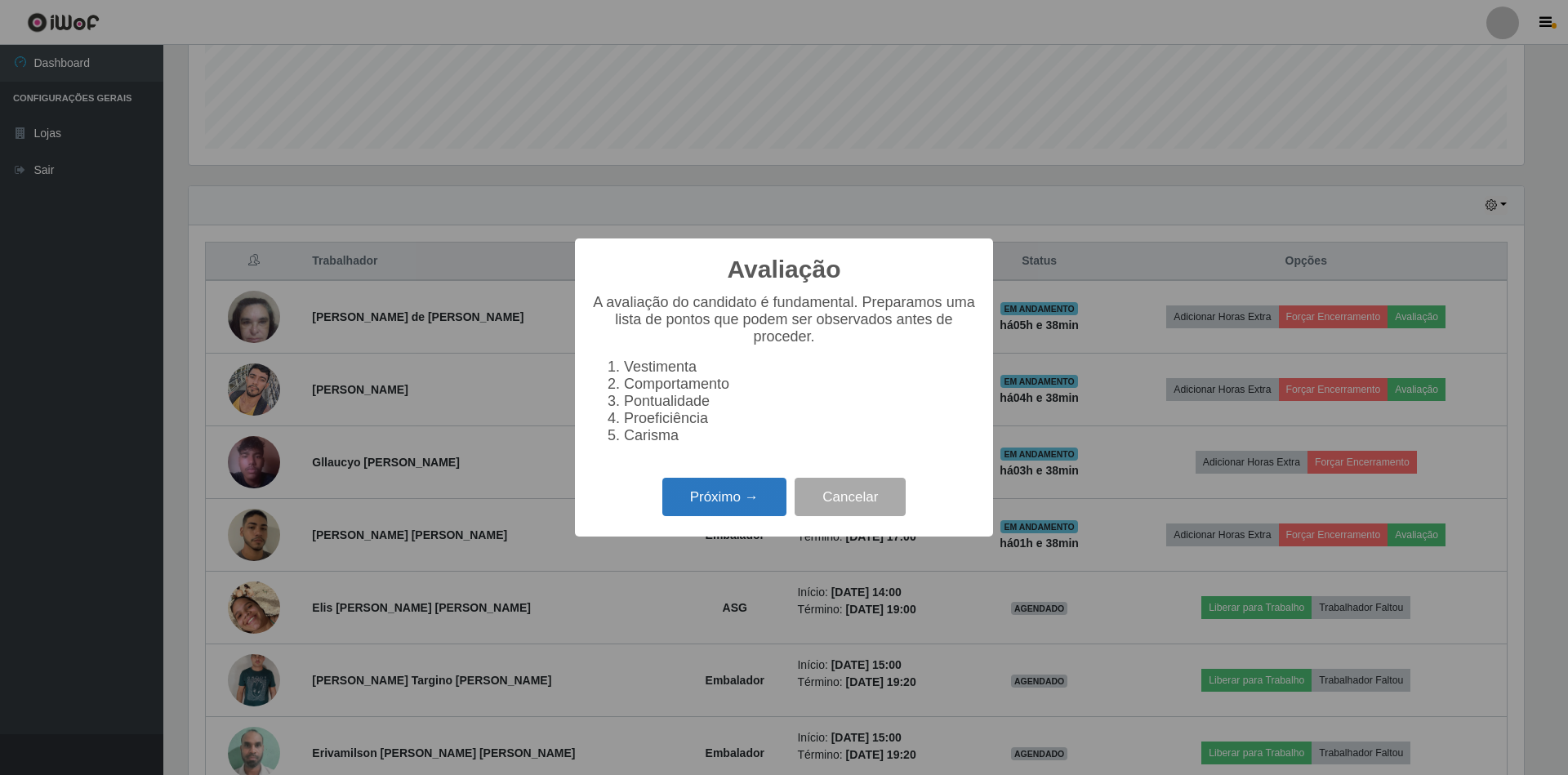
click at [740, 515] on button "Próximo →" at bounding box center [725, 496] width 124 height 38
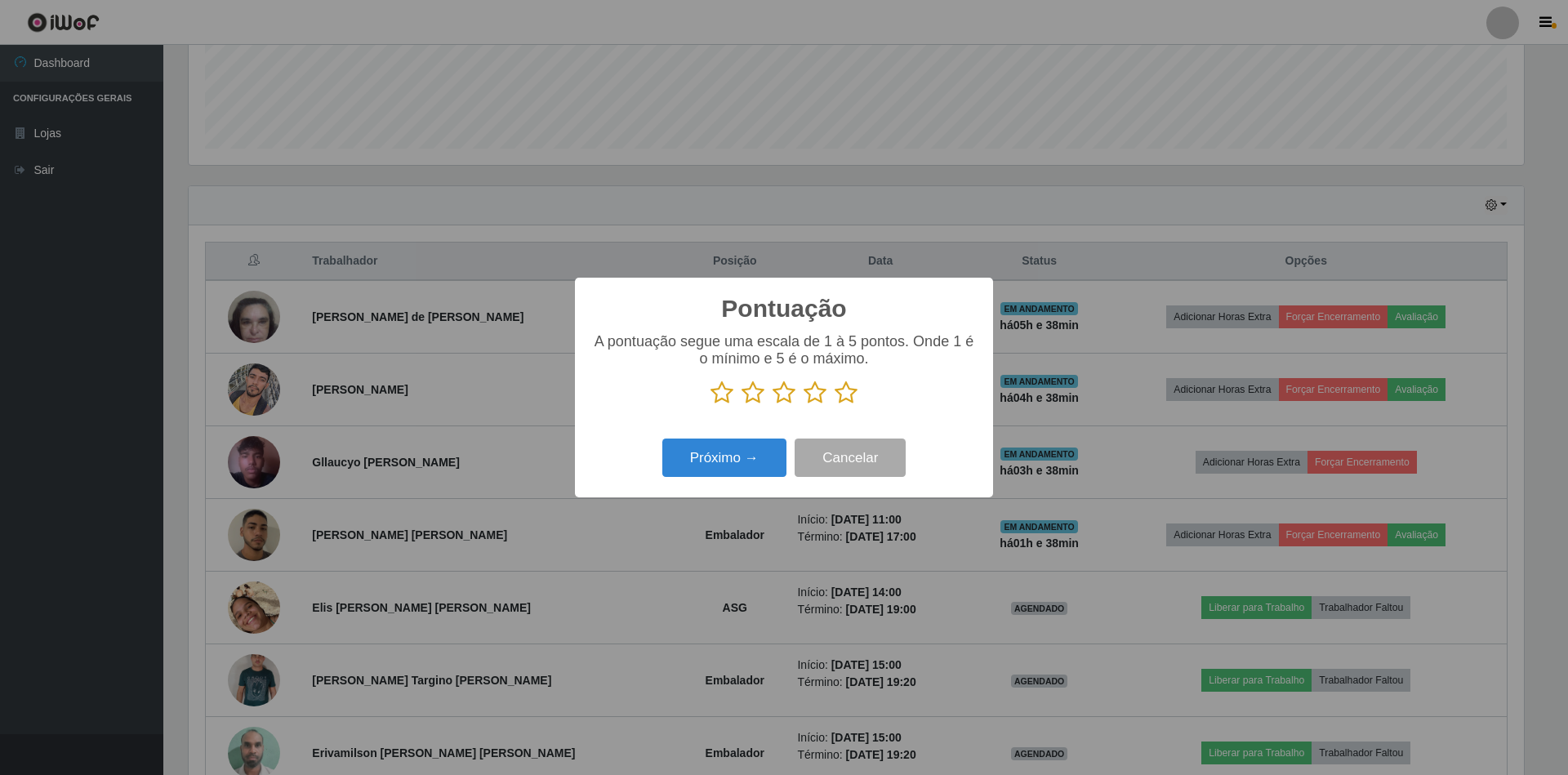
click at [848, 386] on icon at bounding box center [846, 393] width 23 height 25
click at [834, 405] on input "radio" at bounding box center [834, 405] width 0 height 0
click at [742, 459] on button "Próximo →" at bounding box center [725, 457] width 124 height 38
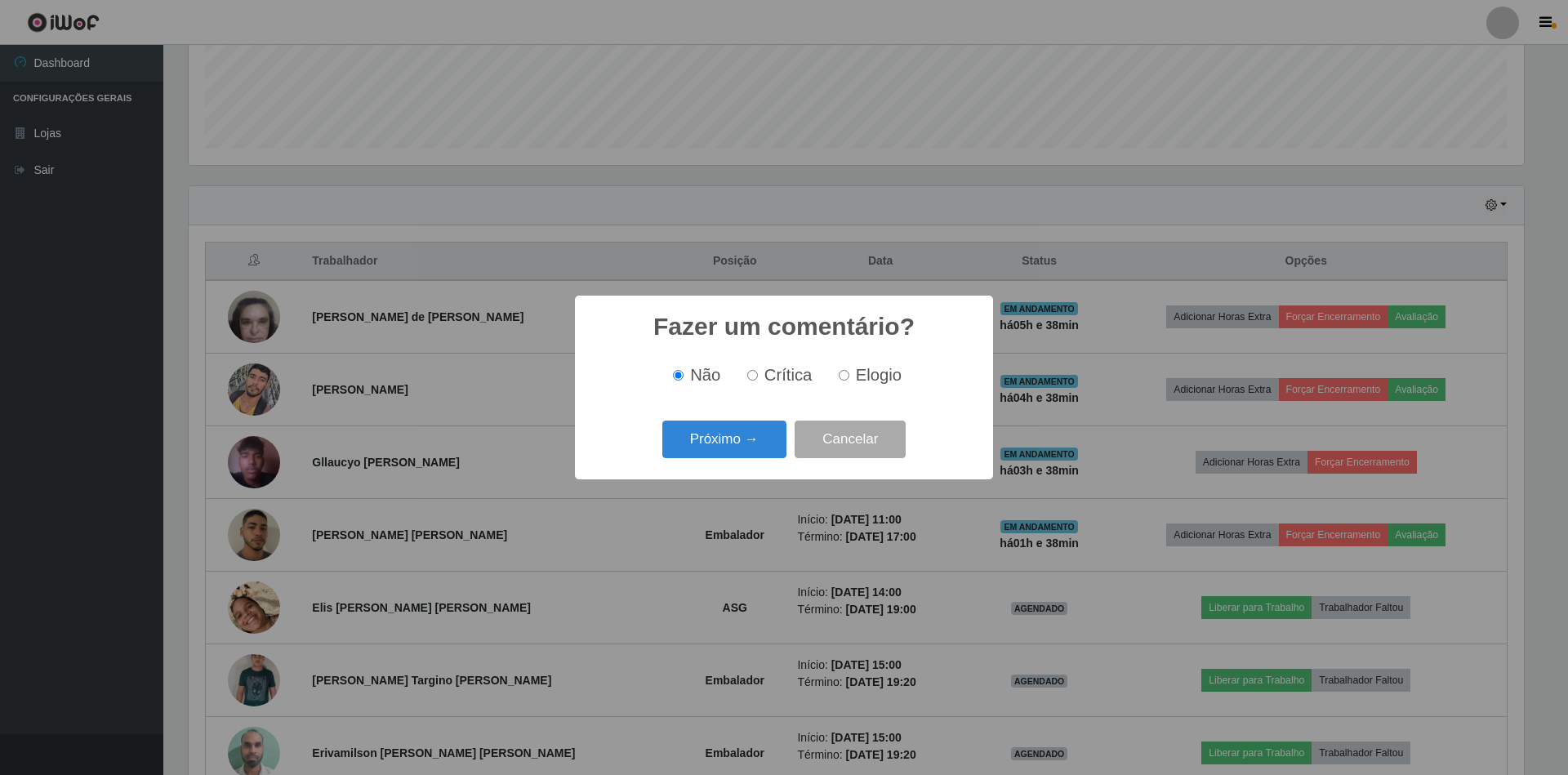
click at [843, 374] on input "Elogio" at bounding box center [844, 376] width 11 height 11
radio input "true"
click at [741, 443] on button "Próximo →" at bounding box center [725, 439] width 124 height 38
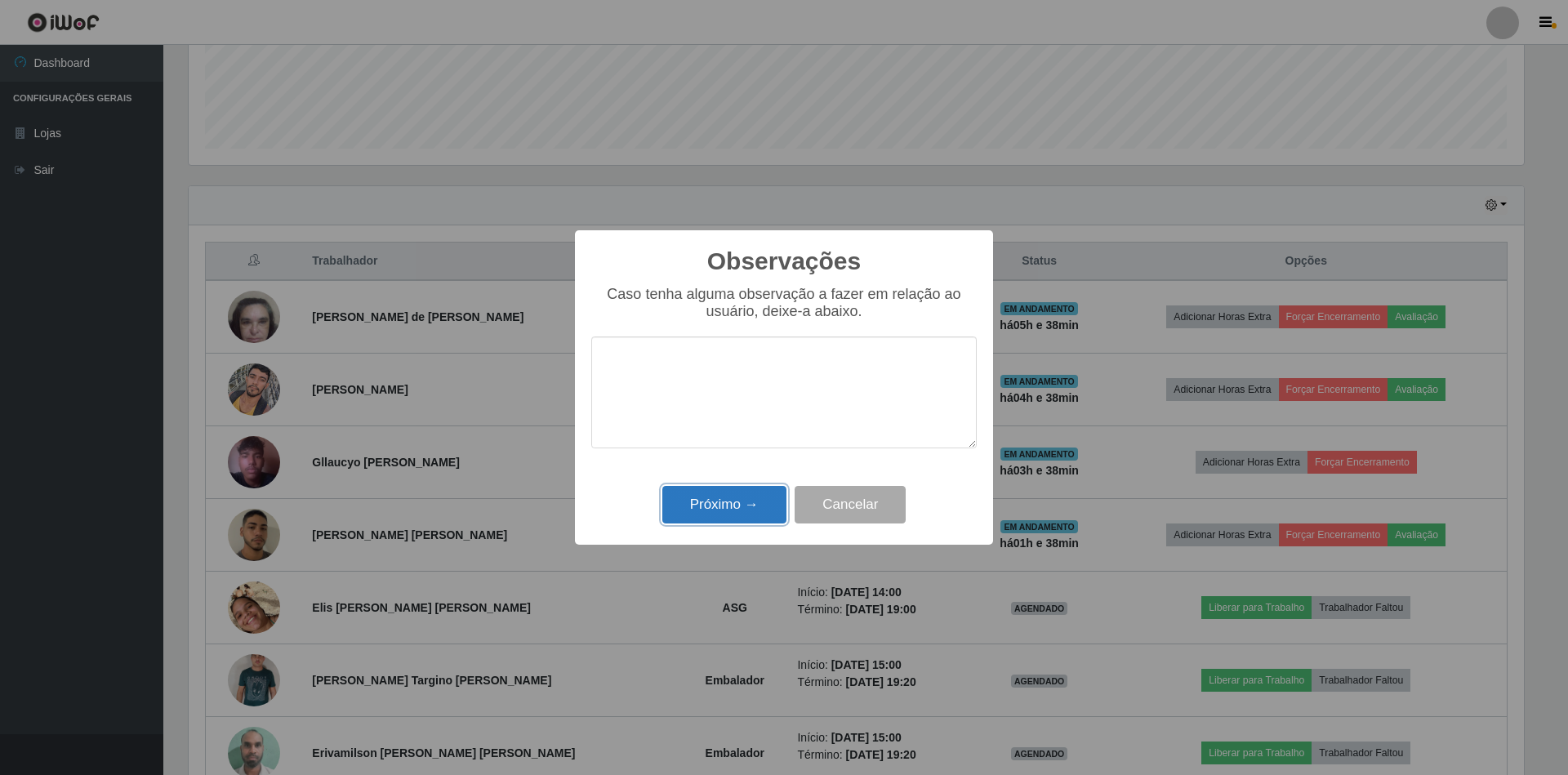
click at [739, 500] on button "Próximo →" at bounding box center [725, 504] width 124 height 38
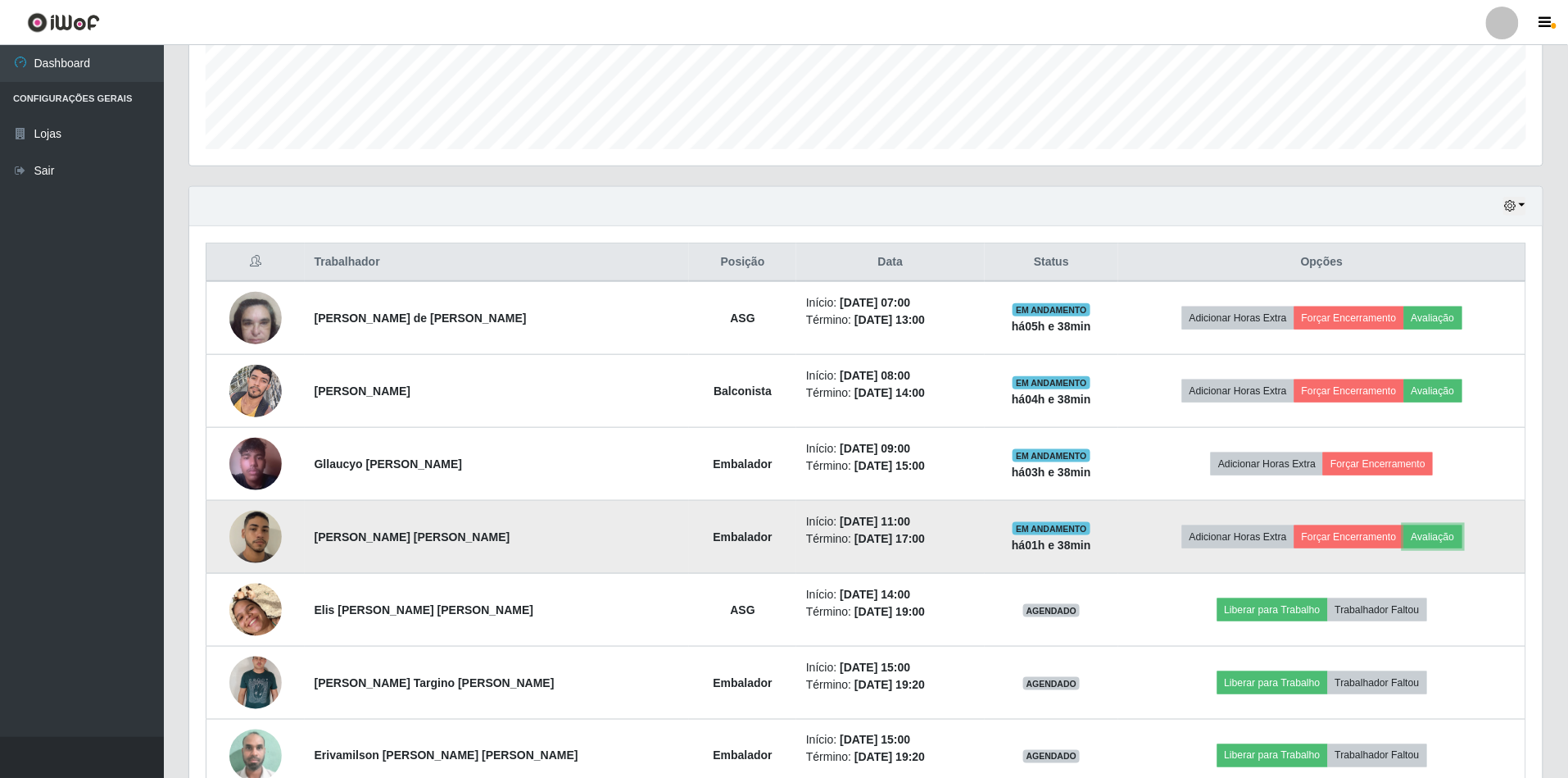
scroll to position [534, 0]
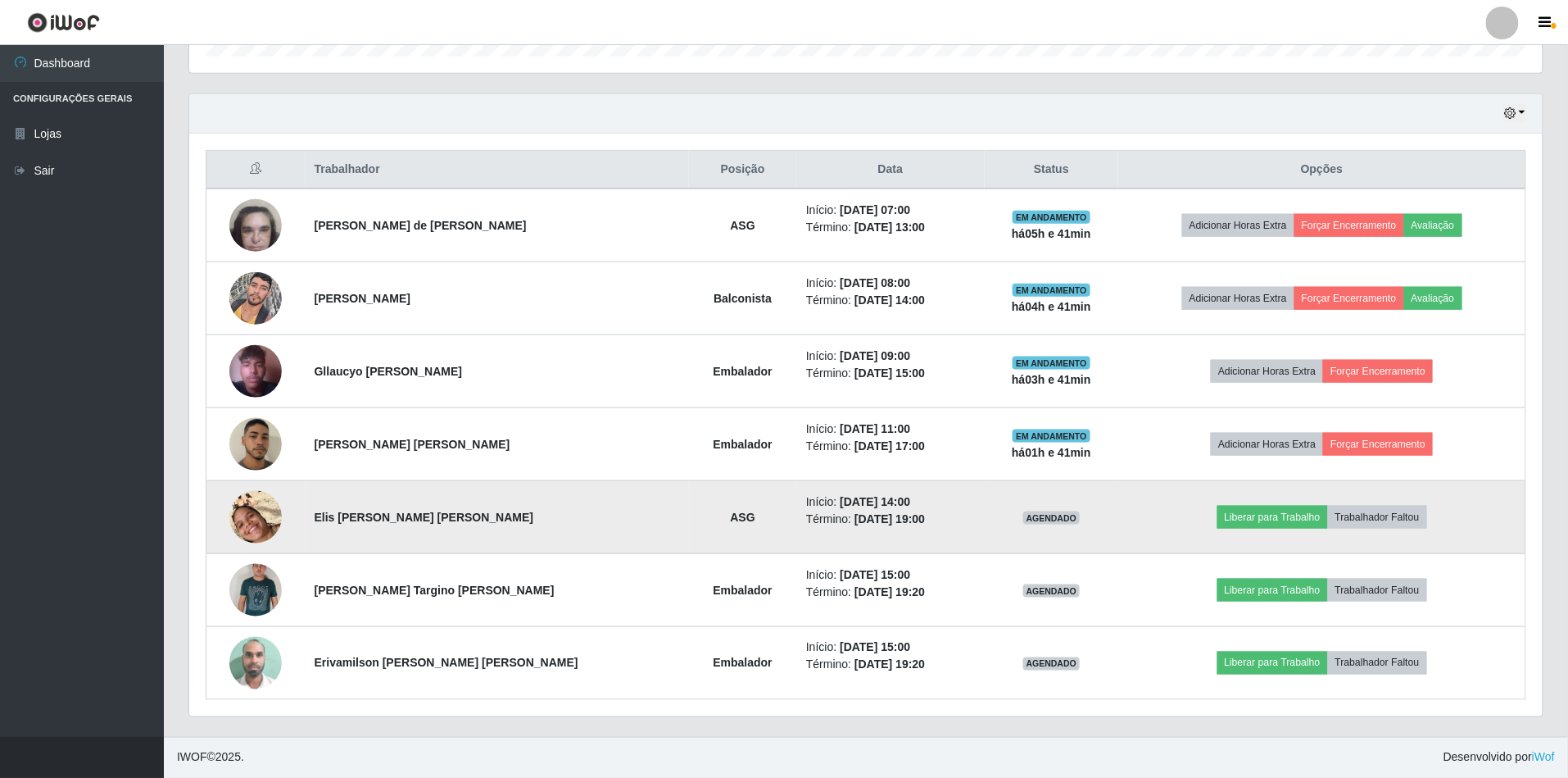
click at [259, 508] on img at bounding box center [255, 517] width 52 height 93
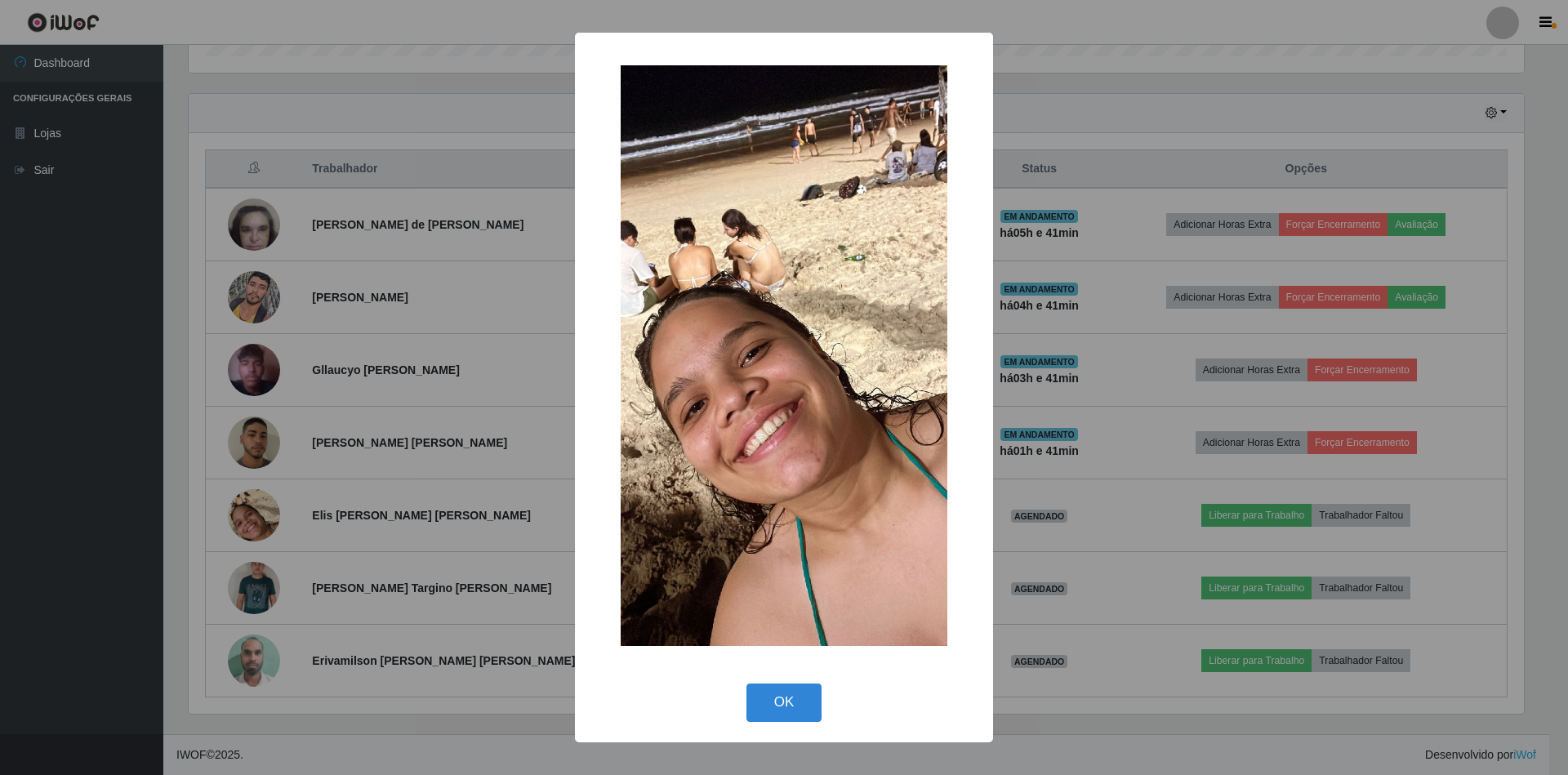
click at [412, 131] on div "× OK Cancel" at bounding box center [784, 387] width 1568 height 775
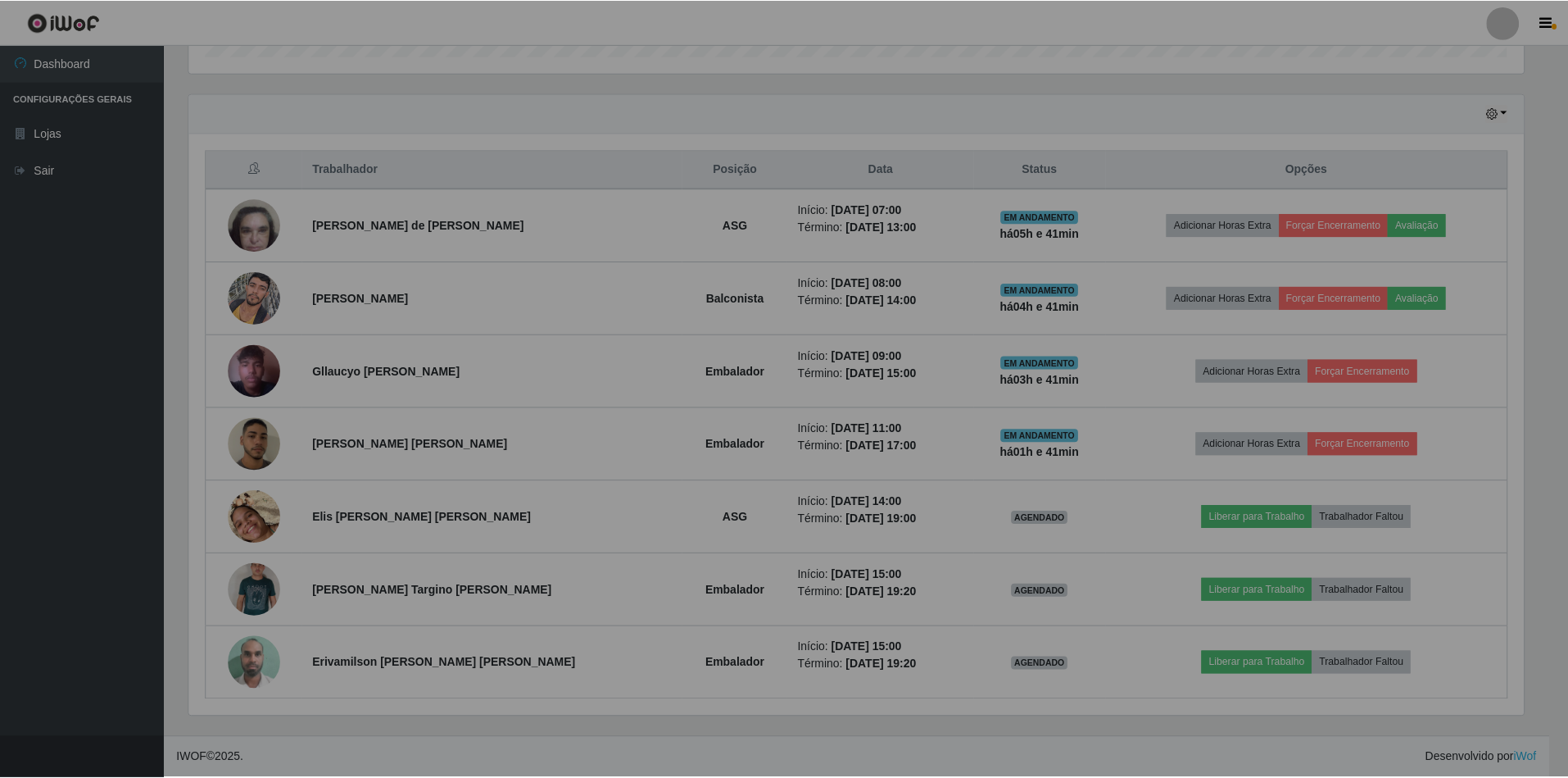
scroll to position [341, 1354]
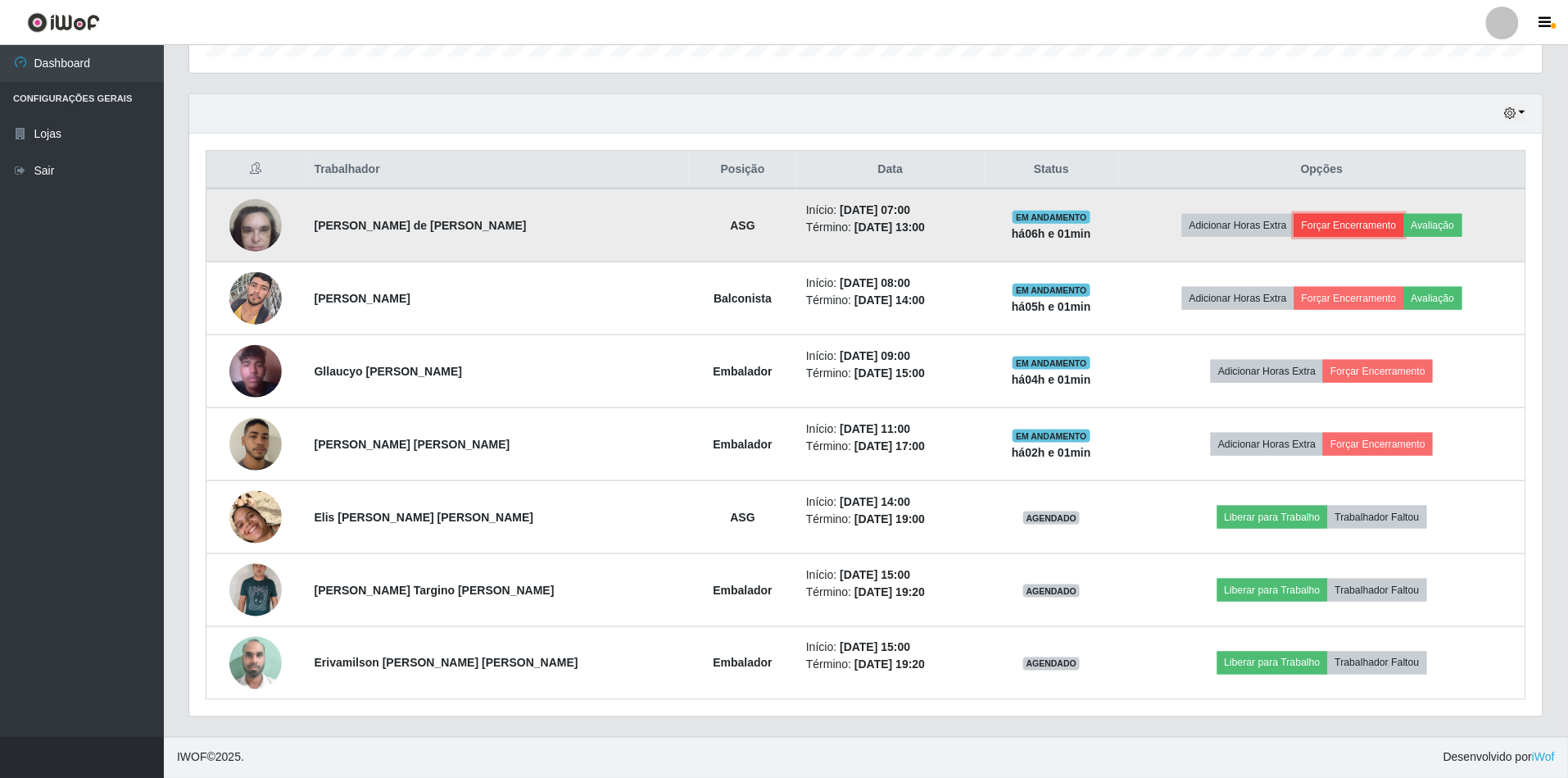
click at [1360, 218] on button "Forçar Encerramento" at bounding box center [1349, 226] width 110 height 23
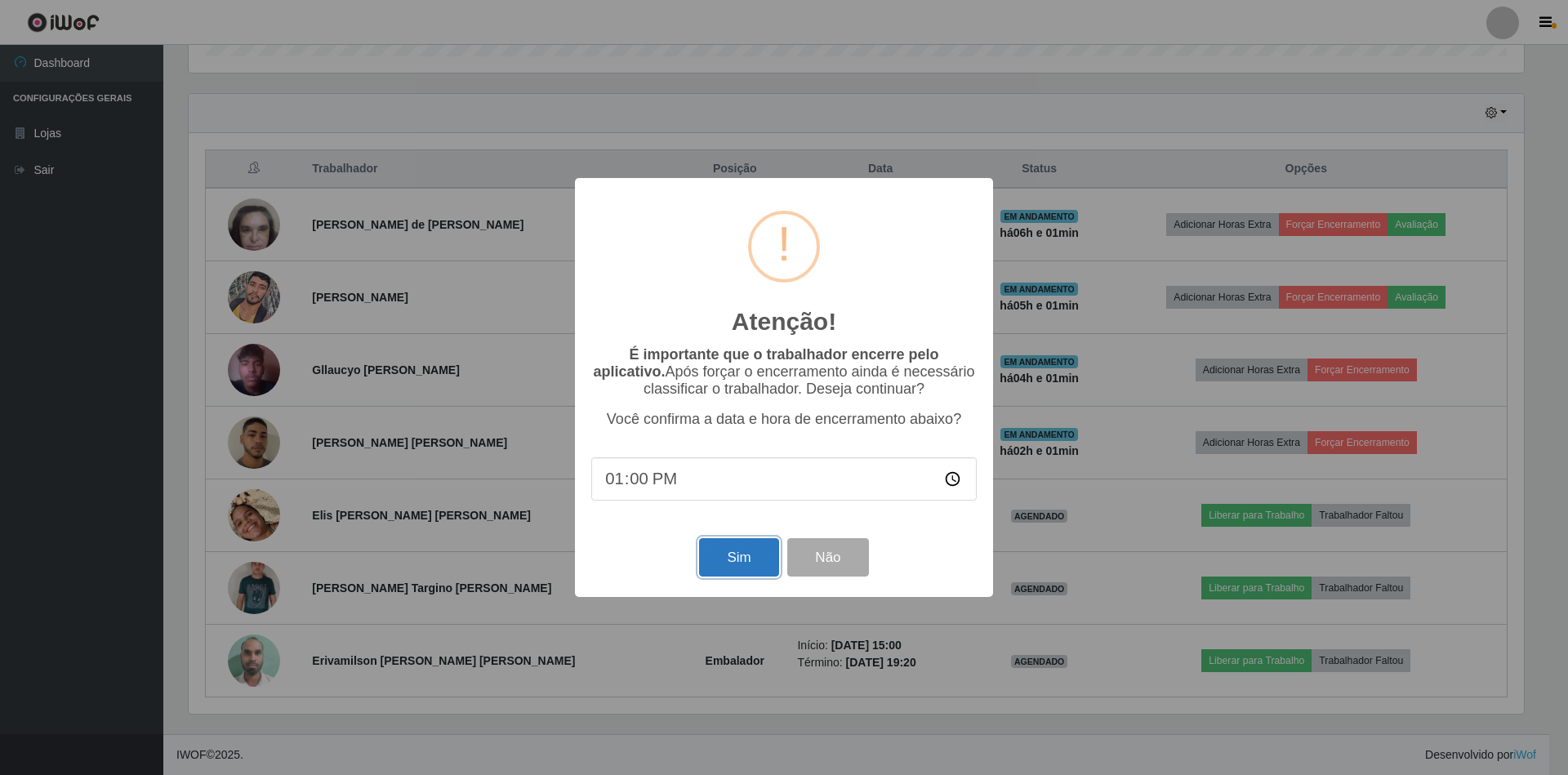
click at [730, 560] on button "Sim" at bounding box center [738, 556] width 79 height 38
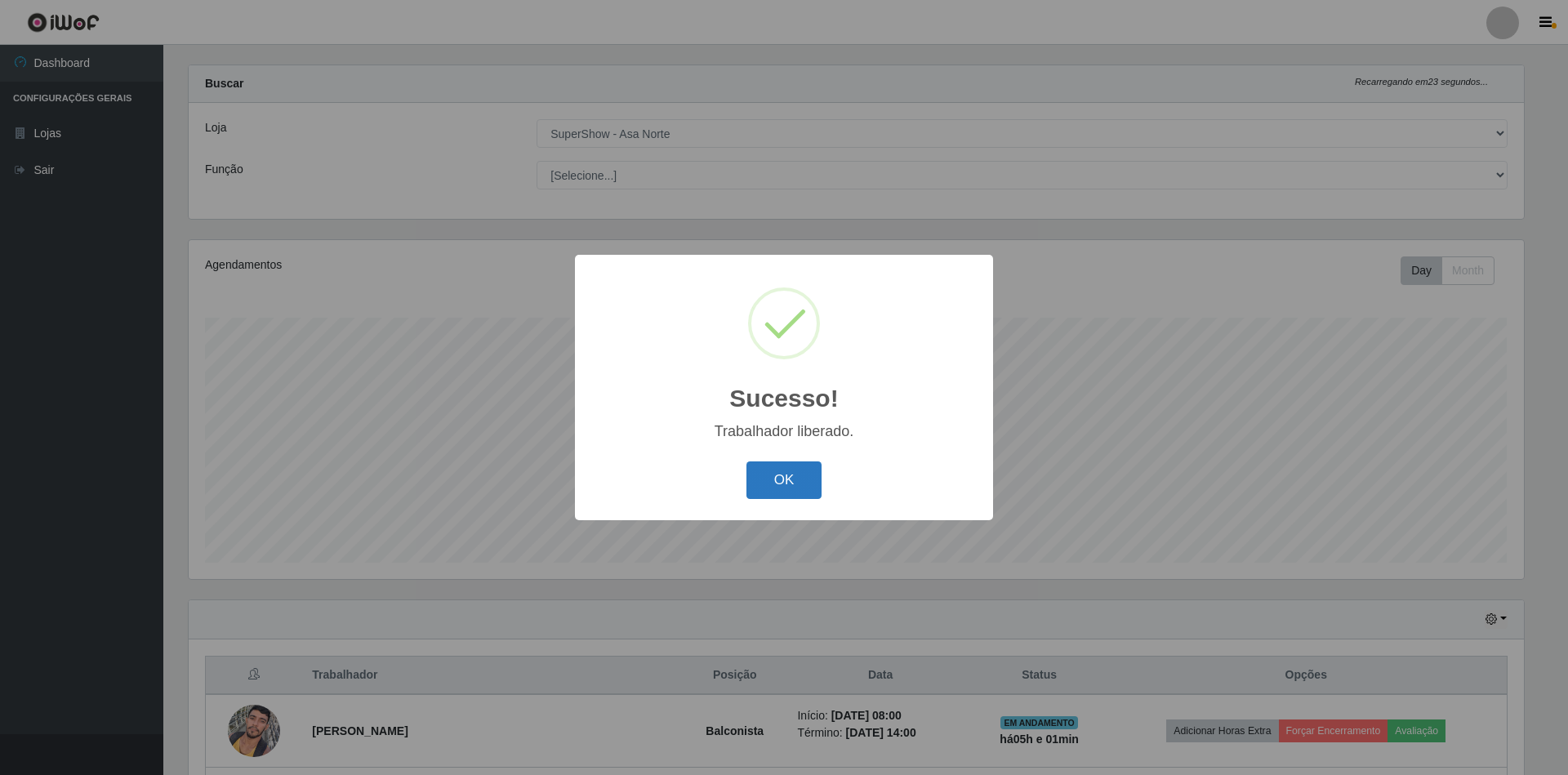
click at [811, 477] on button "OK" at bounding box center [784, 480] width 76 height 38
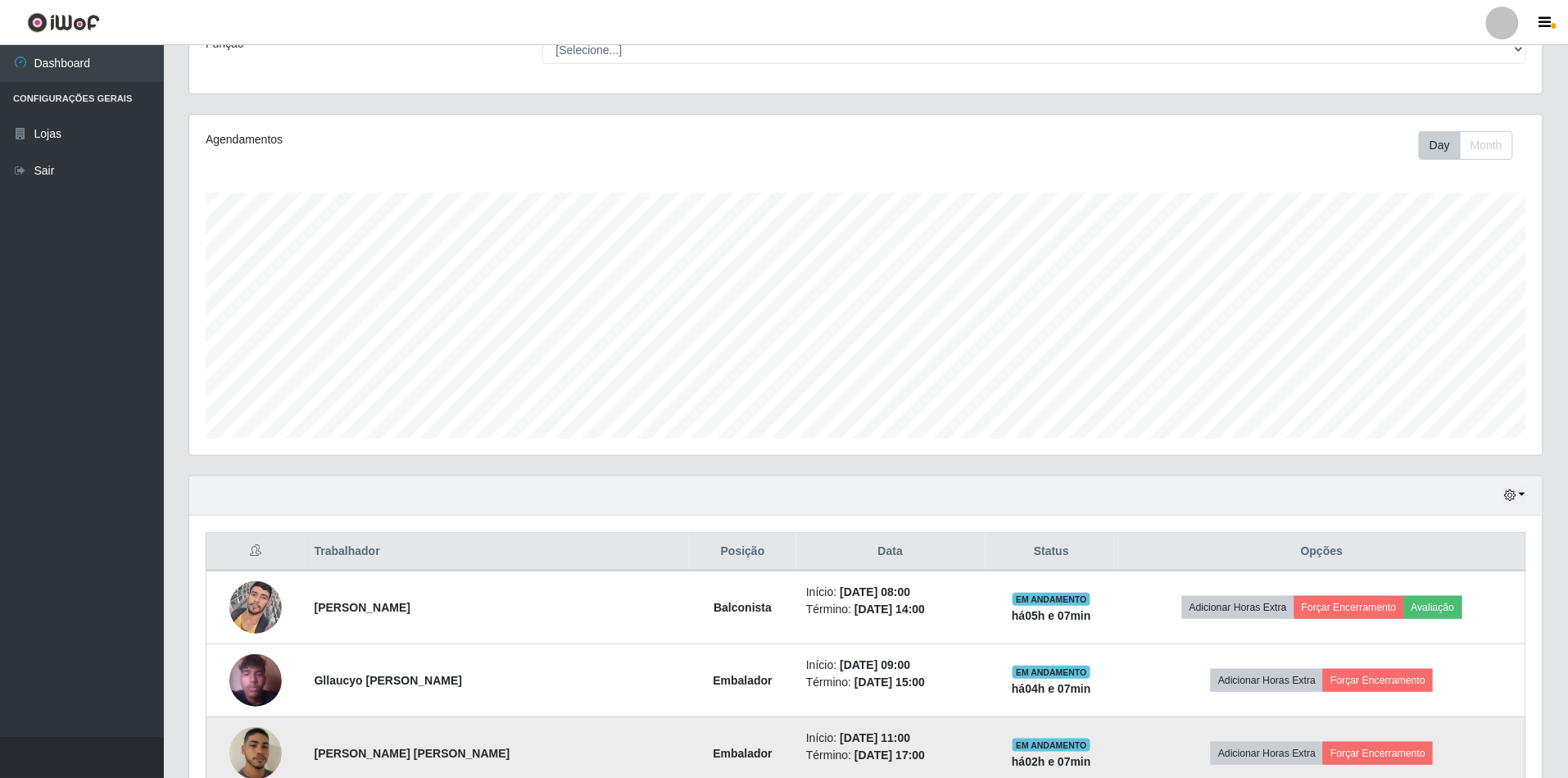
scroll to position [0, 0]
